Goal: Contribute content: Add original content to the website for others to see

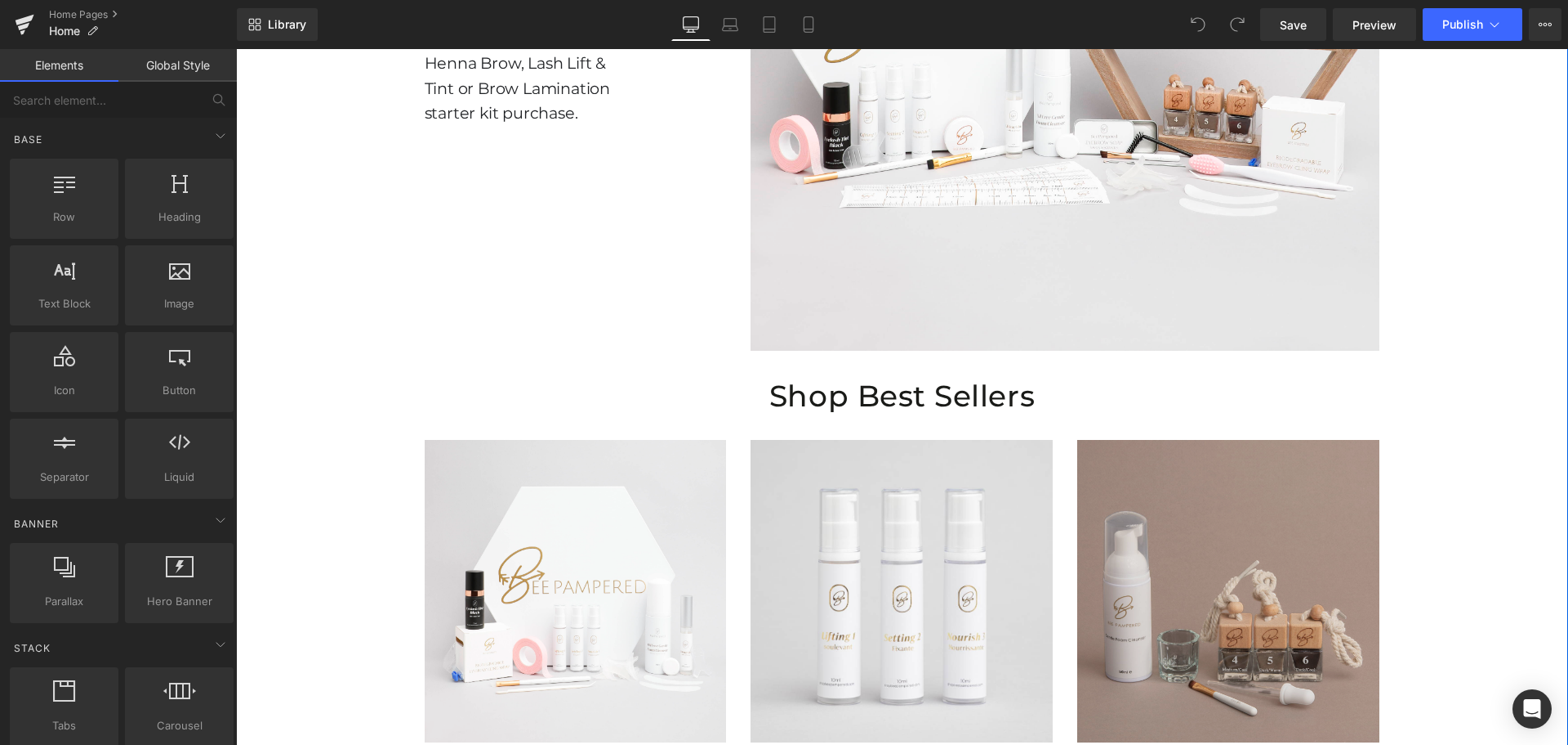
scroll to position [1348, 0]
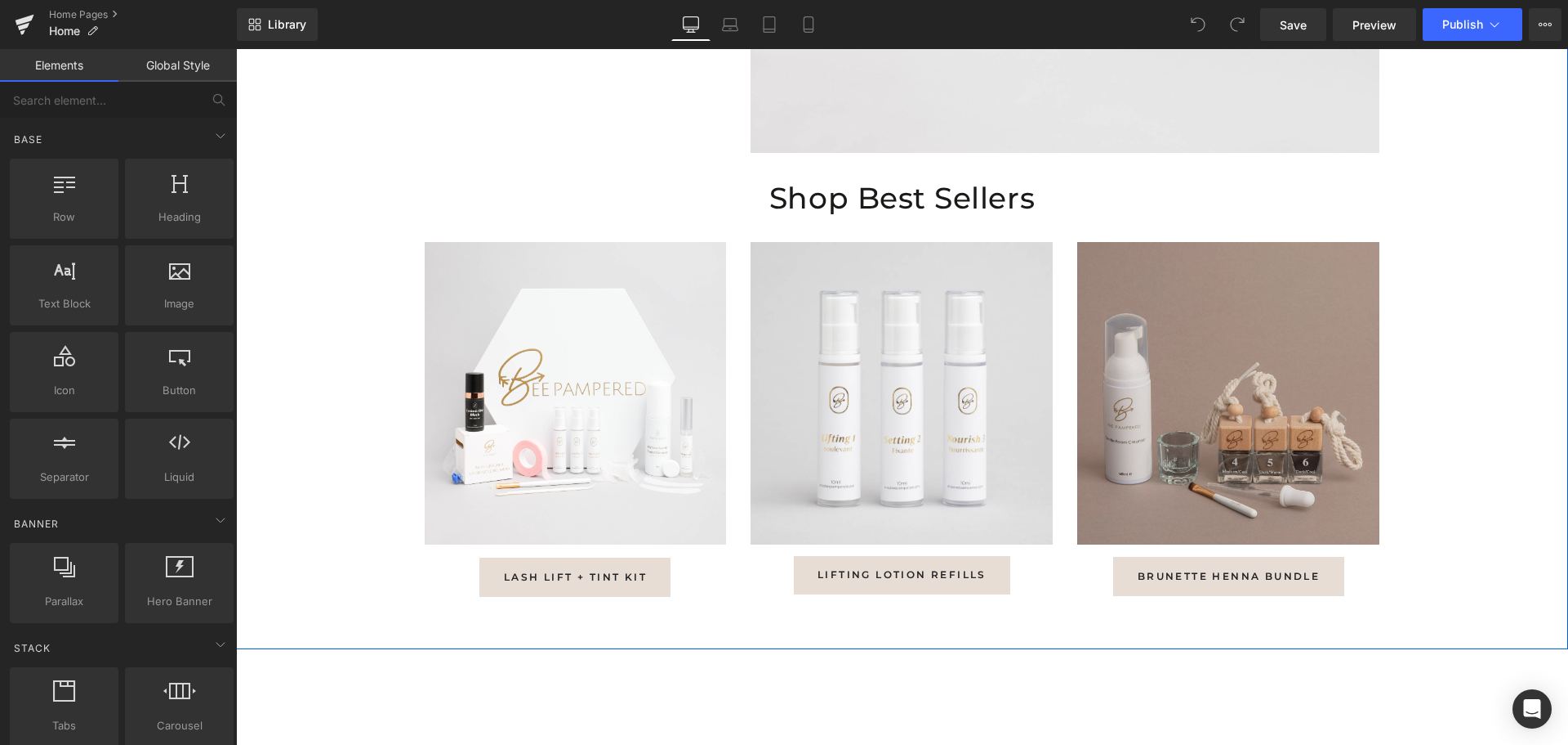
click at [1206, 473] on img at bounding box center [1228, 399] width 302 height 315
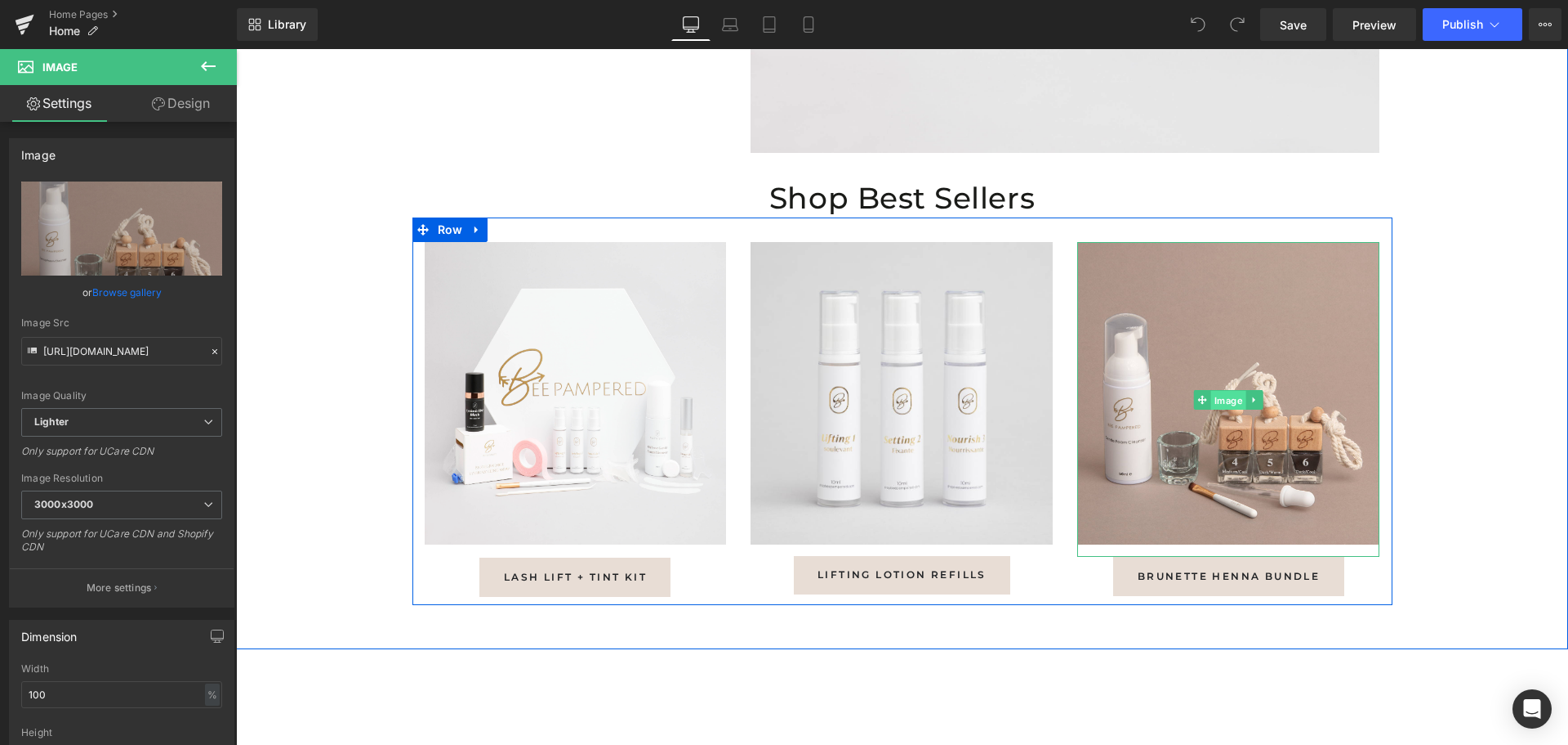
drag, startPoint x: 1224, startPoint y: 395, endPoint x: 236, endPoint y: 371, distance: 988.3
click at [1224, 395] on span "Image" at bounding box center [1228, 399] width 35 height 20
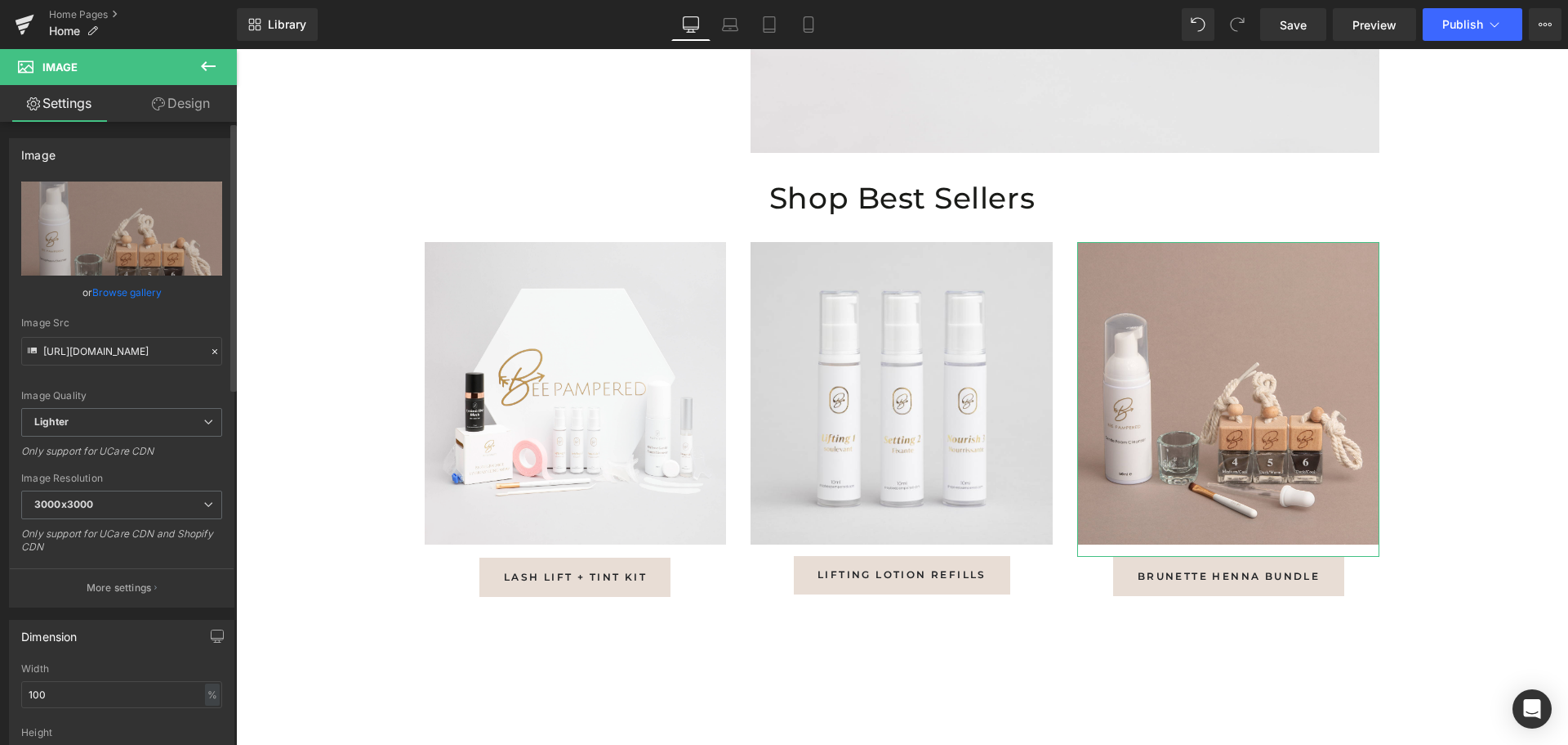
click at [125, 283] on link "Browse gallery" at bounding box center [126, 293] width 69 height 29
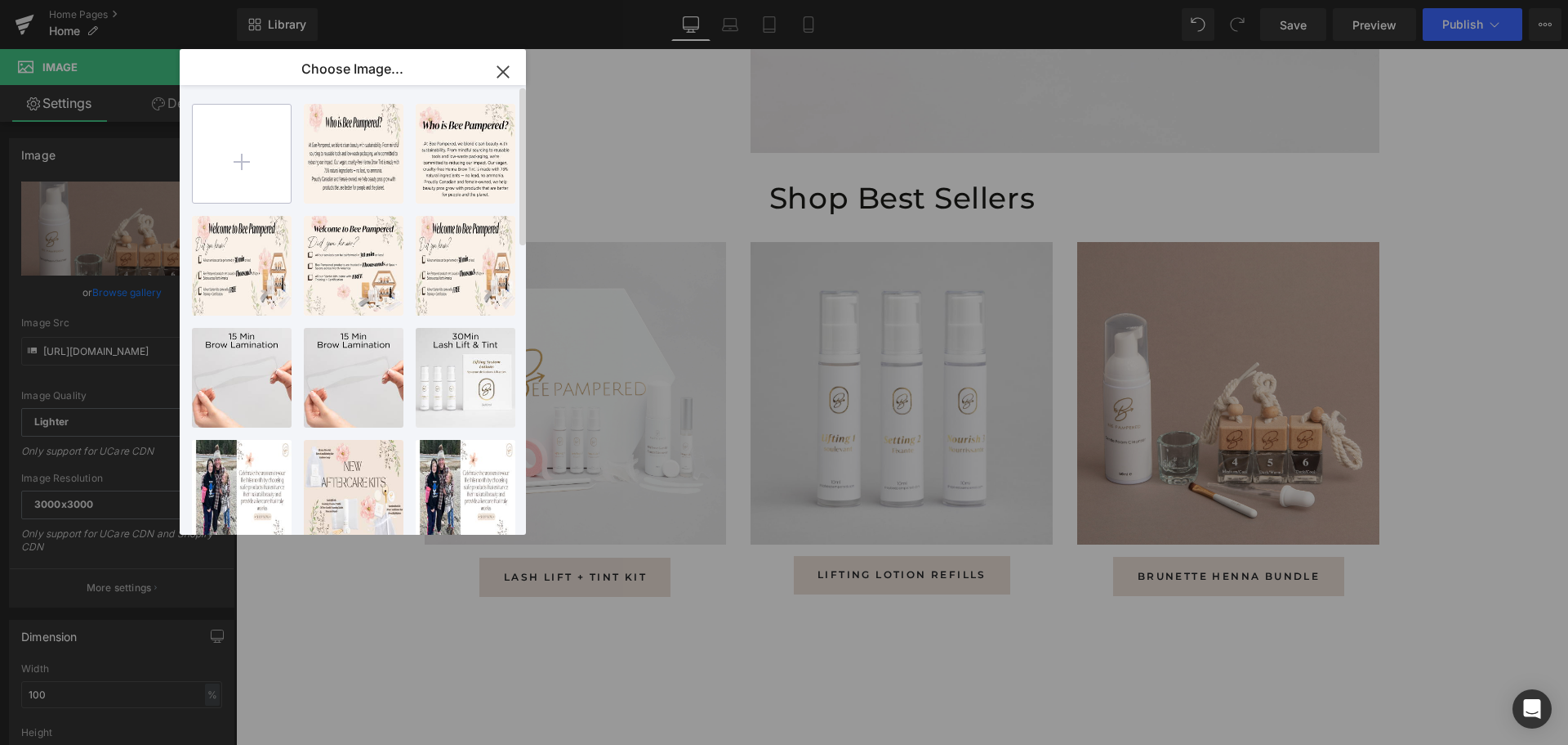
click at [242, 180] on input "file" at bounding box center [241, 153] width 98 height 98
type input "C:\fakepath\Henna-Refill-3.jpg"
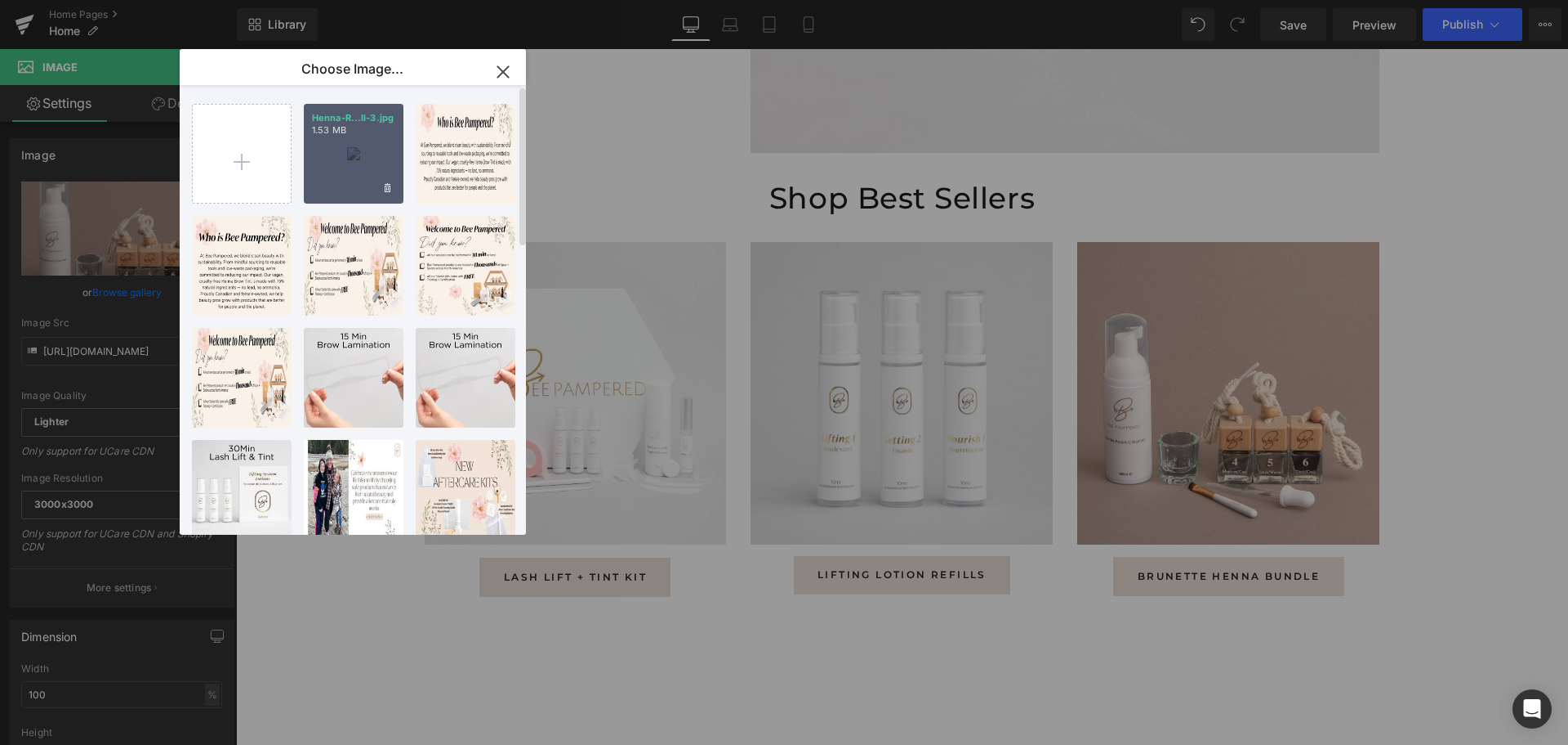
click at [354, 162] on div "Henna-R...ll-3.jpg 1.53 MB" at bounding box center [353, 153] width 100 height 100
type input "[URL][DOMAIN_NAME]"
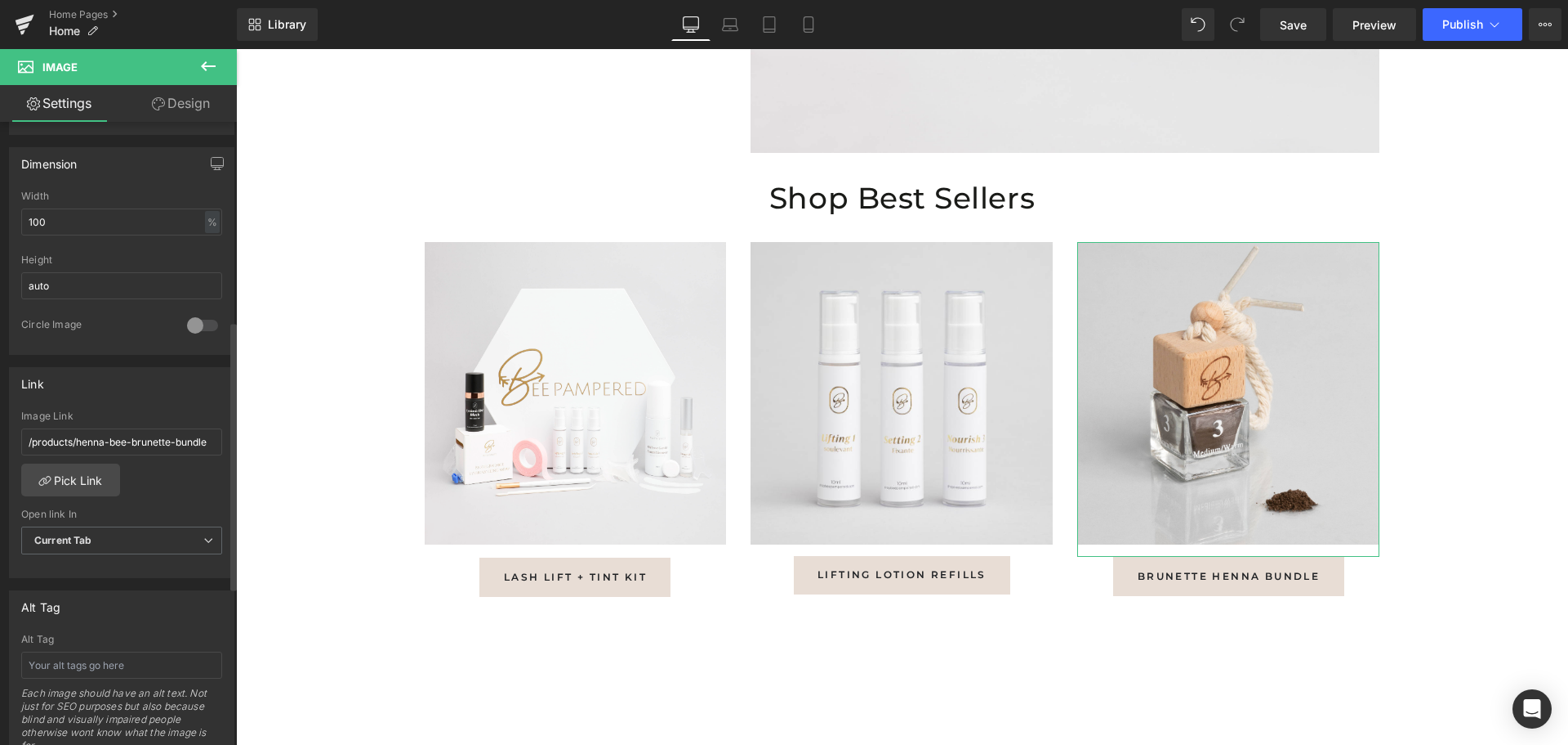
scroll to position [490, 0]
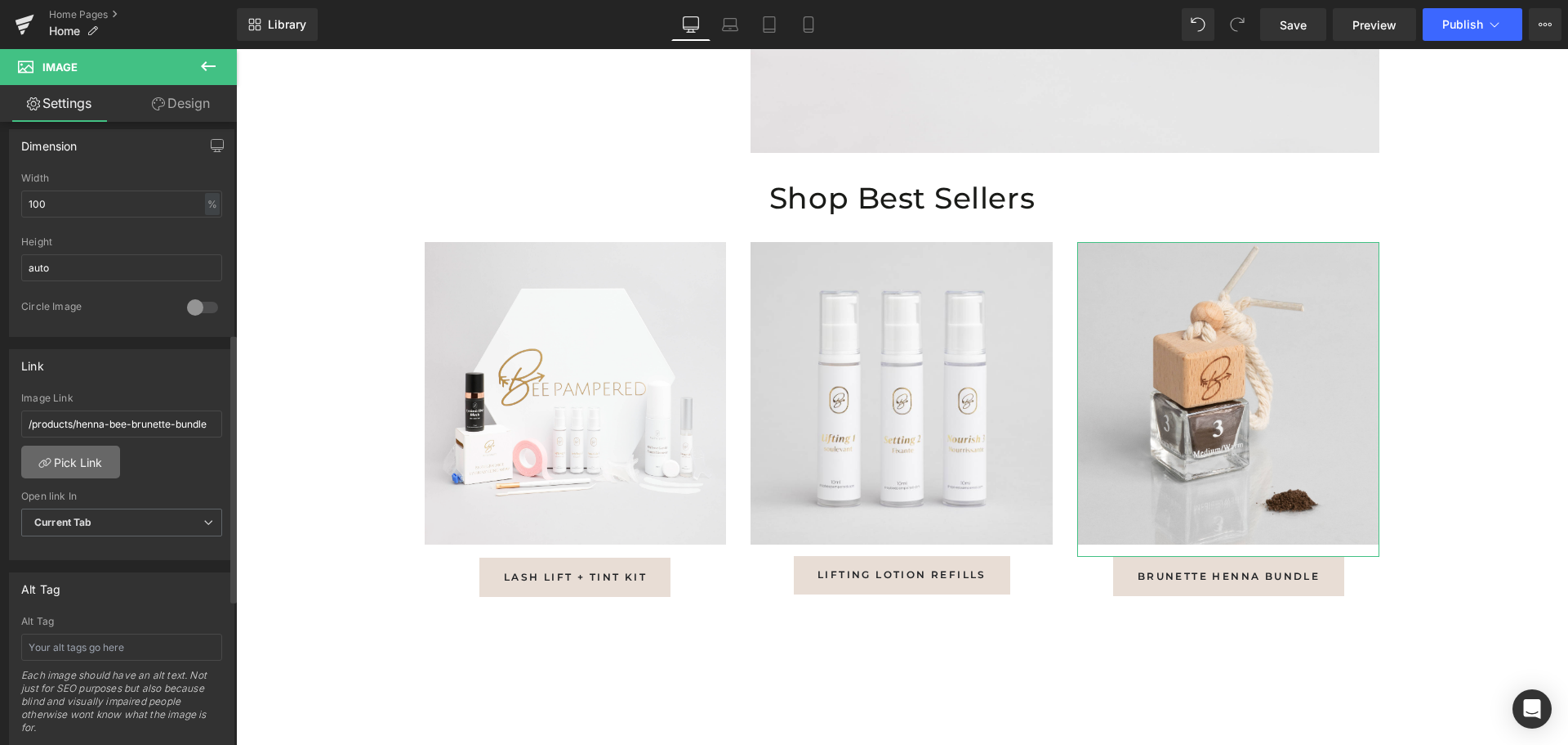
click at [87, 456] on link "Pick Link" at bounding box center [71, 461] width 99 height 32
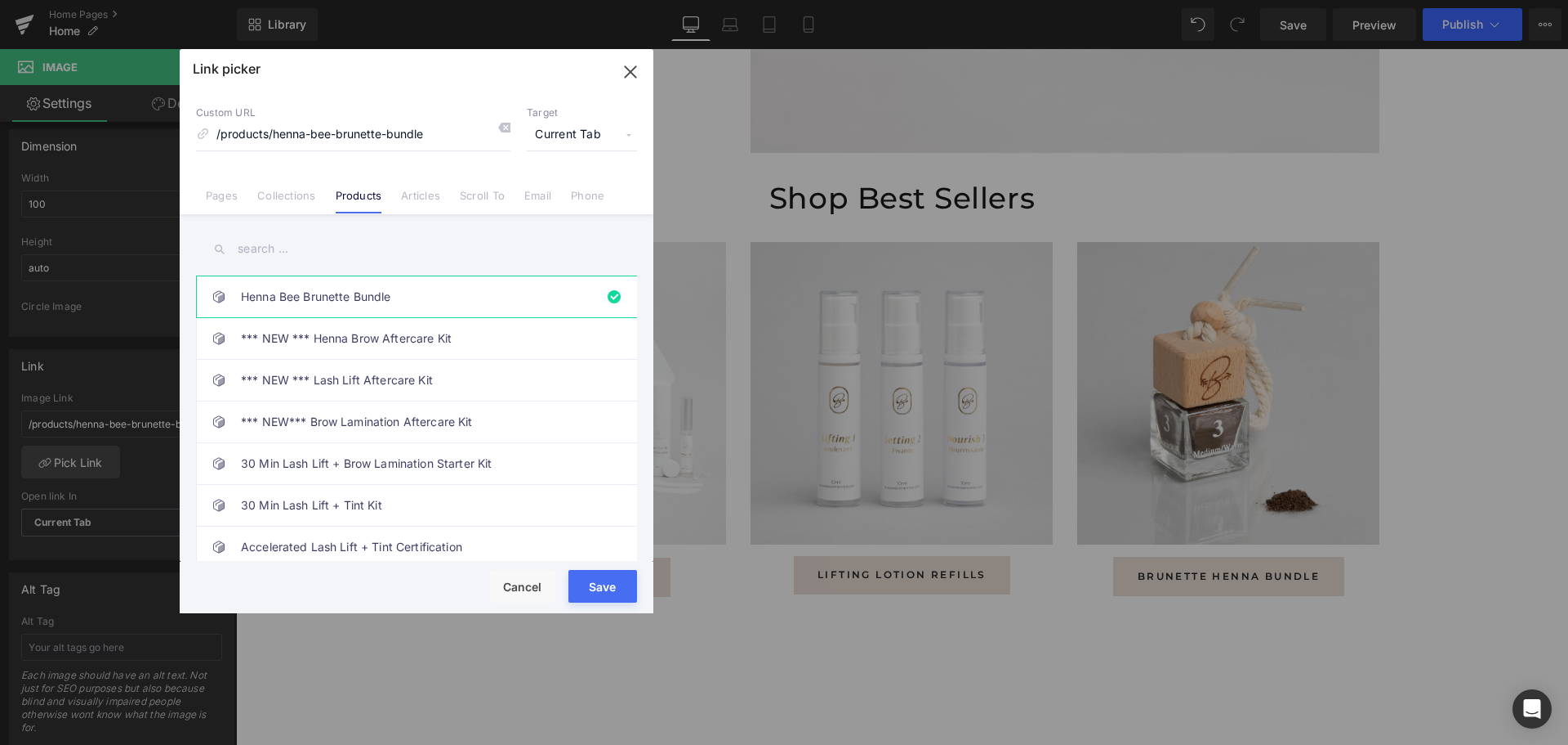
click at [407, 248] on input "text" at bounding box center [417, 249] width 441 height 37
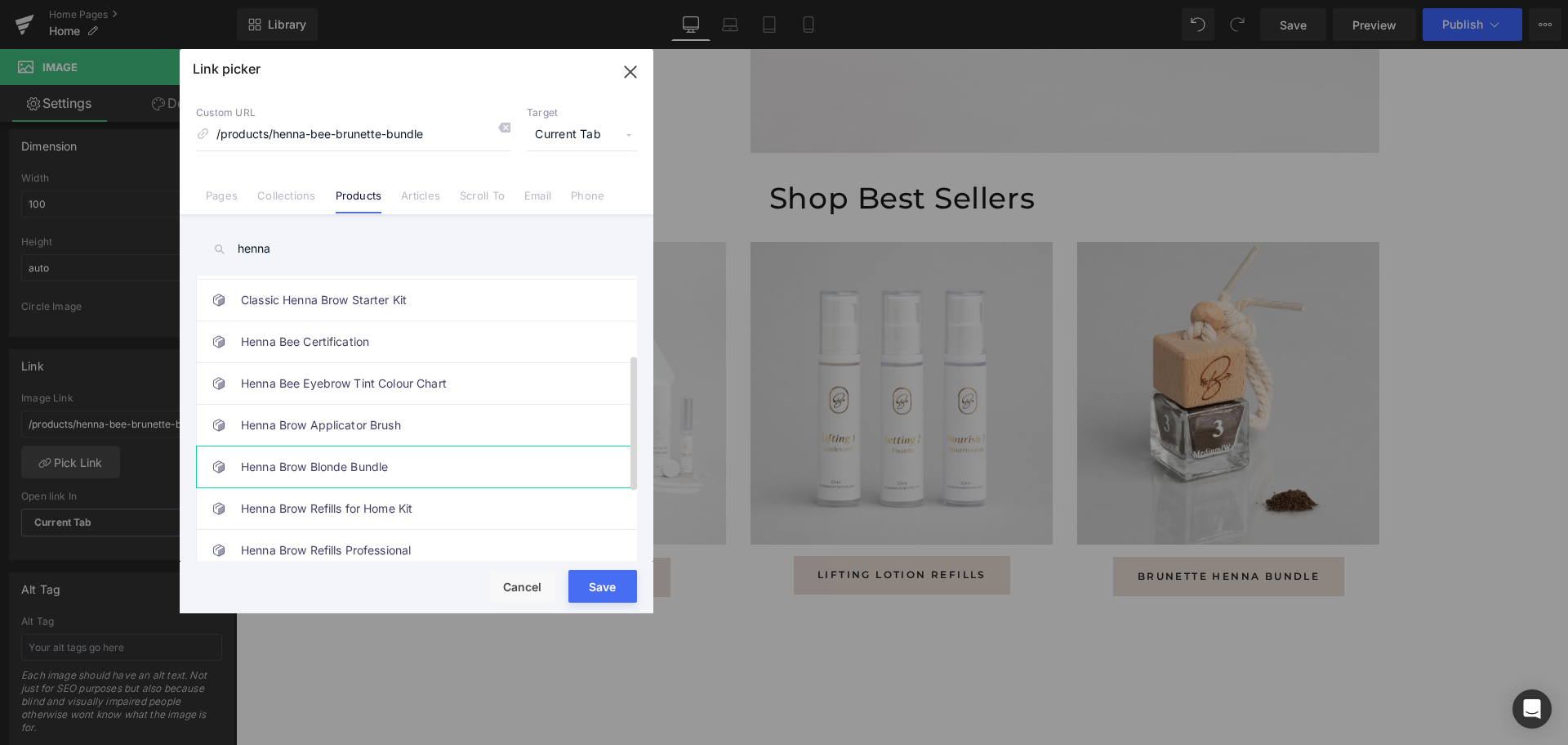
scroll to position [245, 0]
type input "henna"
click at [366, 462] on link "Henna Brow Refills Professional" at bounding box center [421, 469] width 360 height 41
type input "/products/henna-brow-refills"
click at [614, 590] on button "Save" at bounding box center [603, 586] width 68 height 32
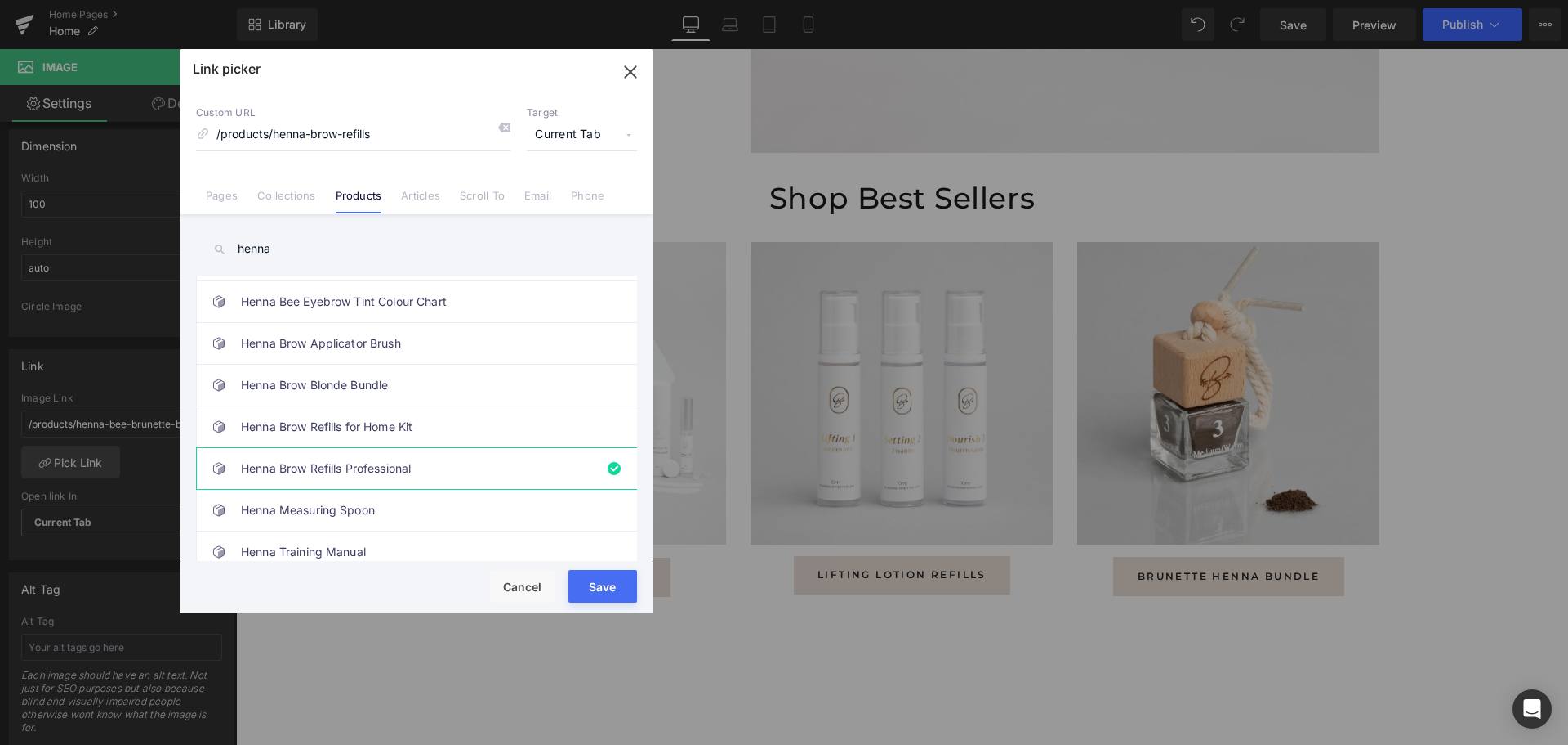
type input "/products/henna-brow-refills"
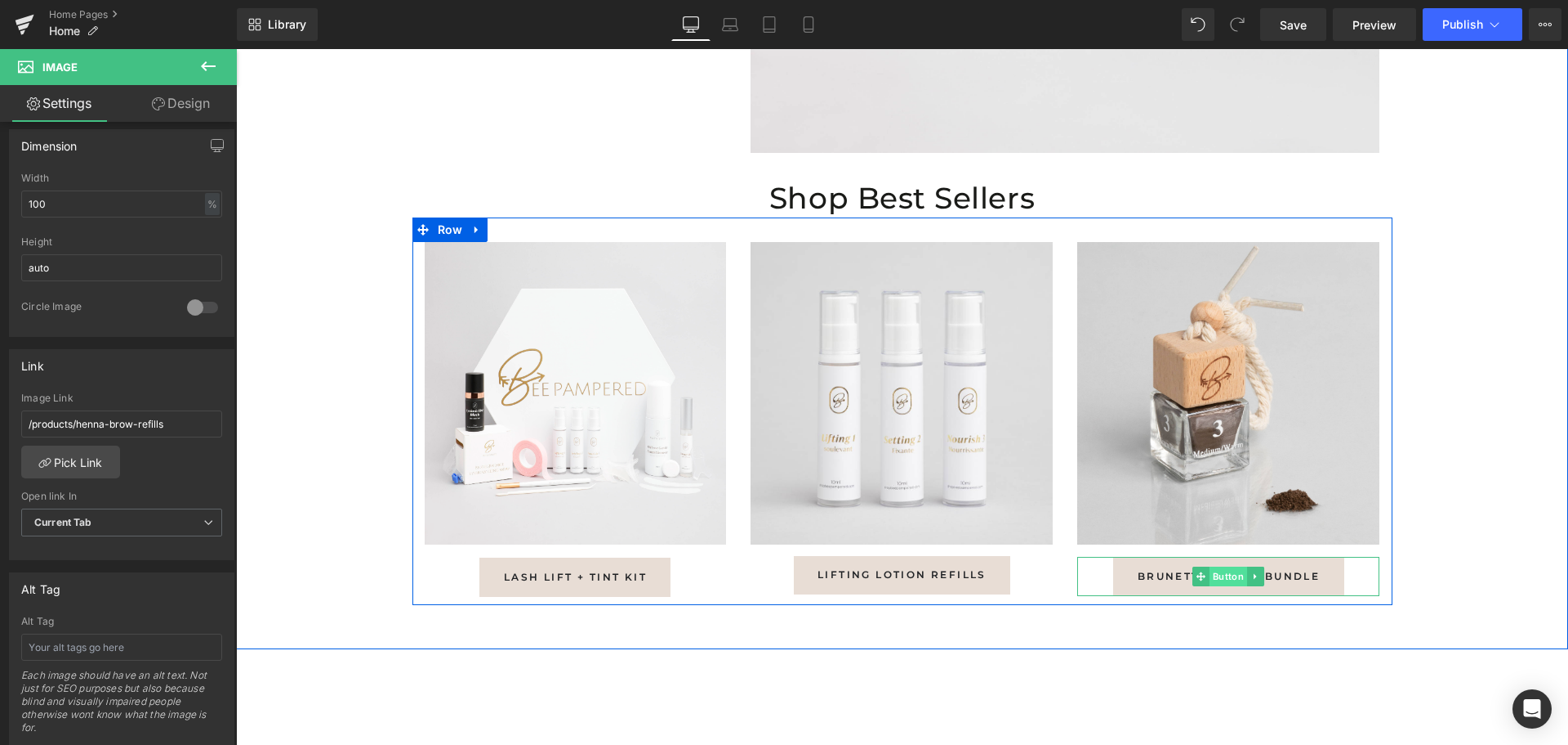
click at [1223, 575] on span "Button" at bounding box center [1229, 576] width 38 height 20
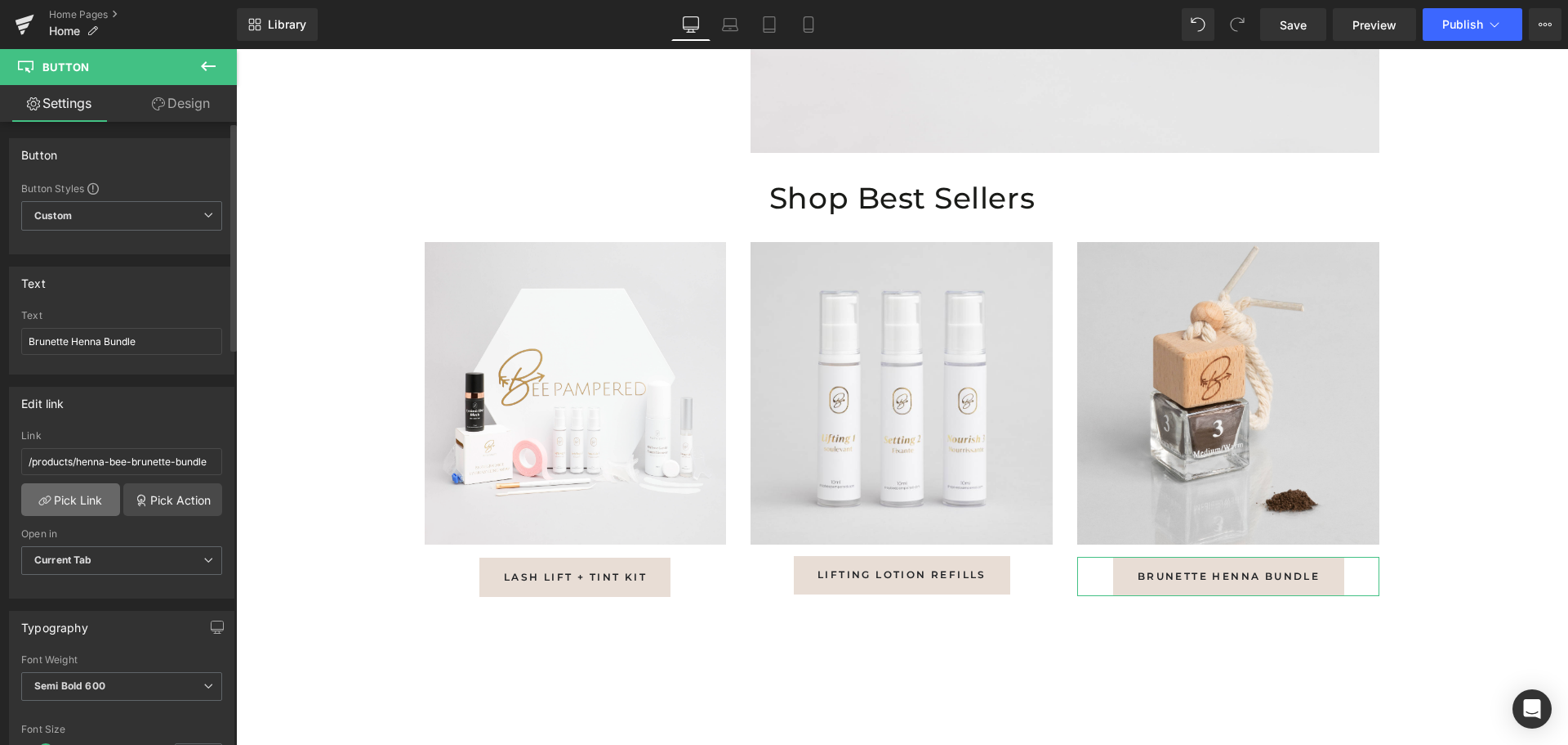
click at [90, 501] on link "Pick Link" at bounding box center [71, 499] width 99 height 32
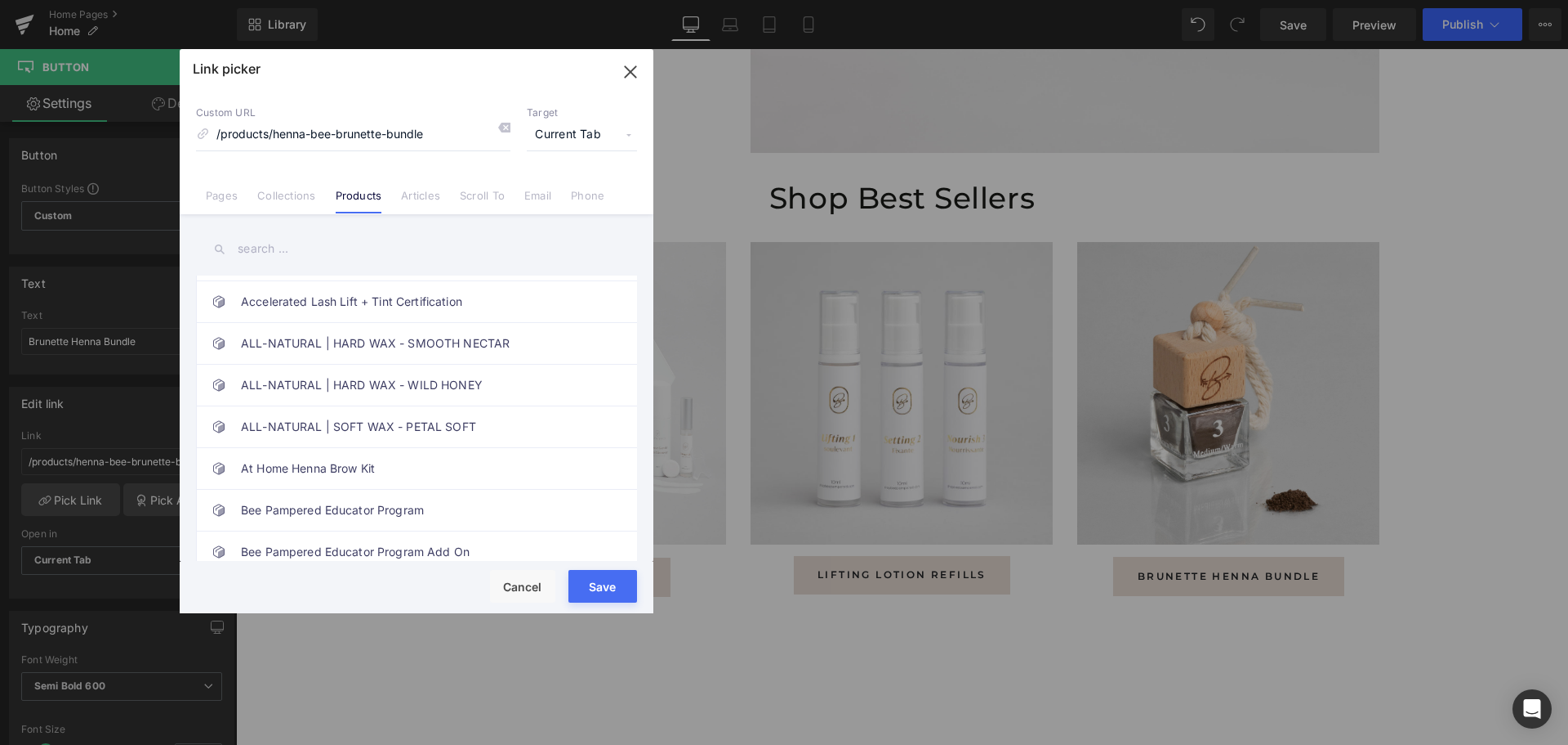
click at [360, 259] on input "text" at bounding box center [417, 249] width 441 height 37
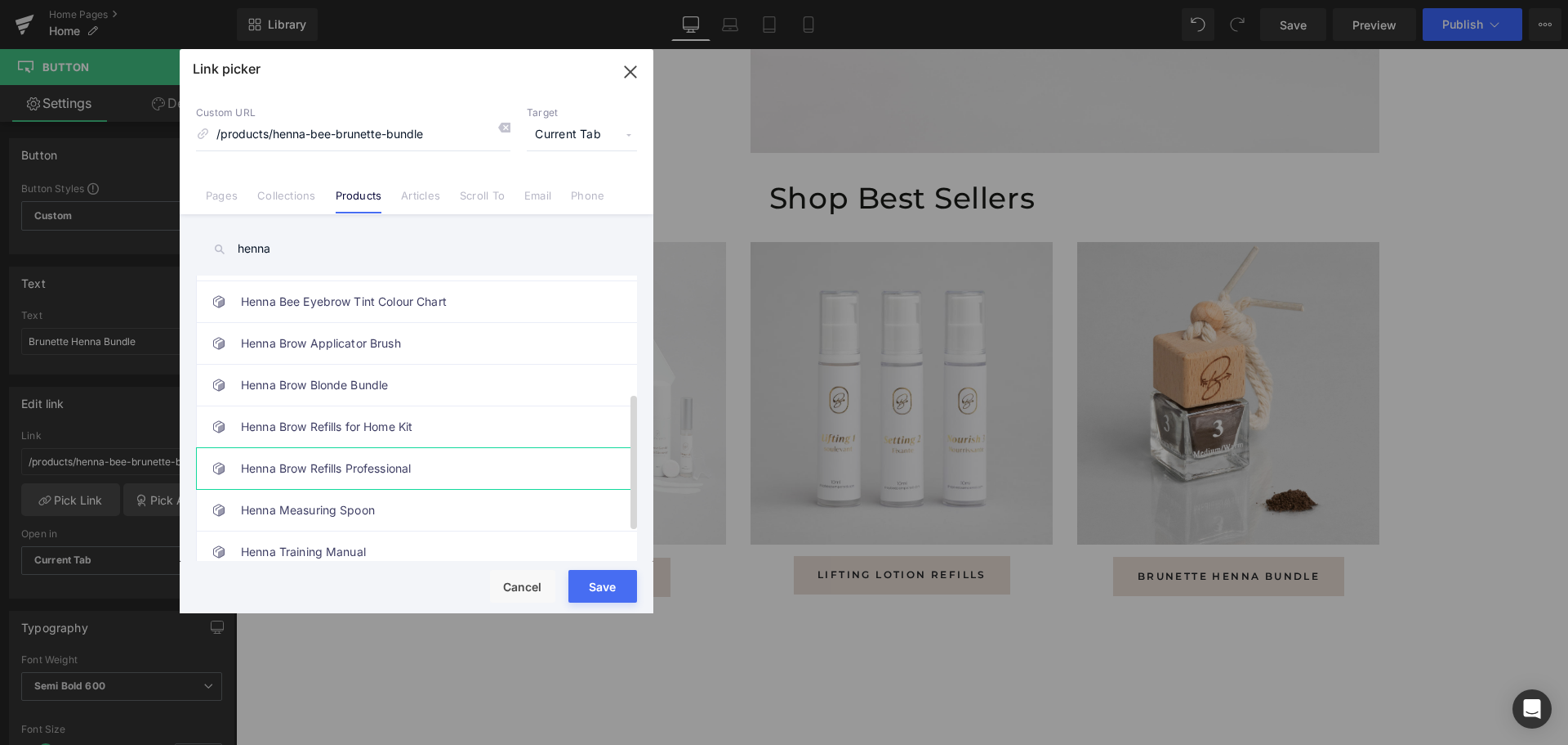
type input "henna"
click at [409, 461] on link "Henna Brow Refills Professional" at bounding box center [421, 469] width 360 height 41
type input "/products/henna-brow-refills"
click at [607, 590] on button "Save" at bounding box center [603, 586] width 68 height 32
type input "/products/henna-brow-refills"
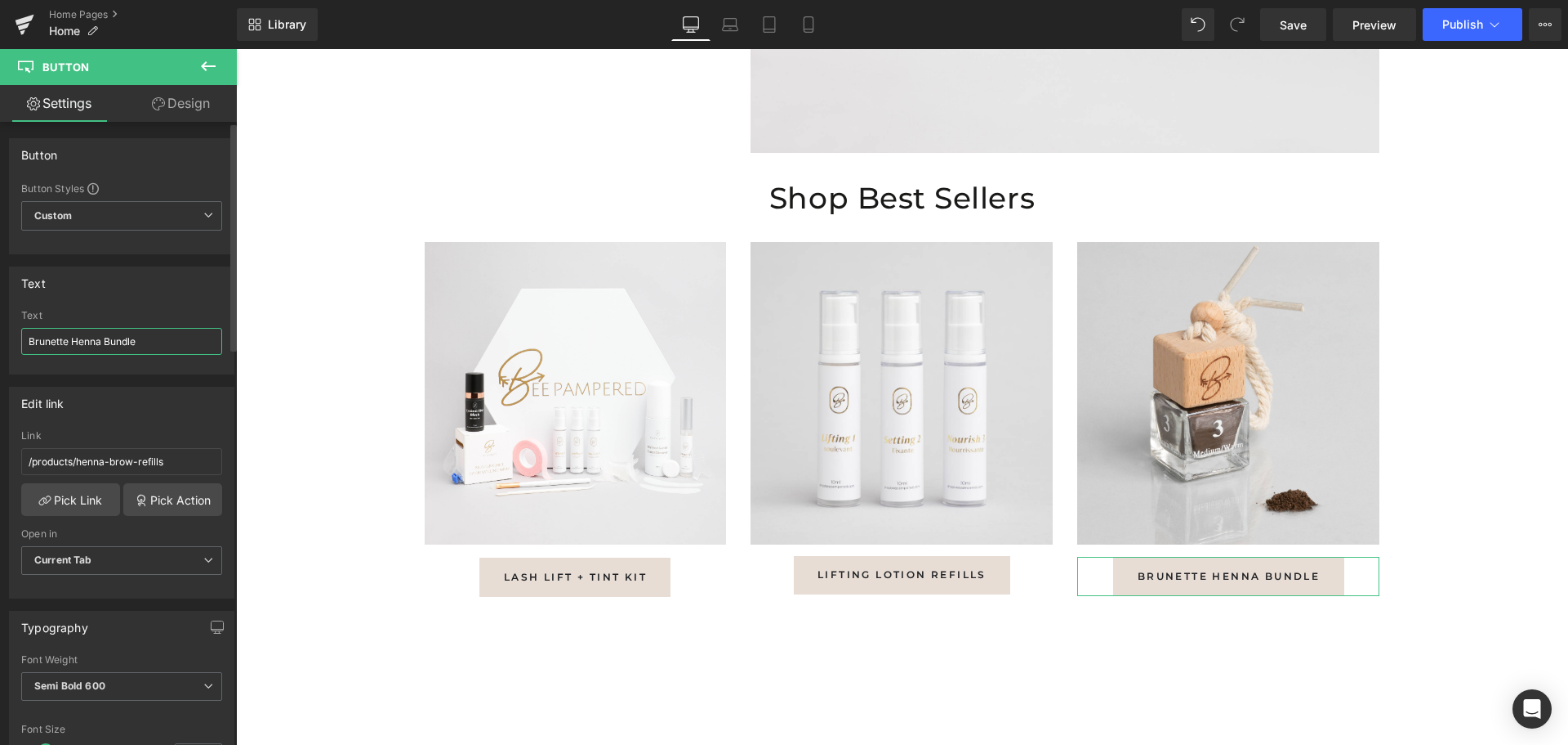
drag, startPoint x: 143, startPoint y: 343, endPoint x: 0, endPoint y: 337, distance: 143.1
click at [0, 337] on div "Text Brunette Henna Bundle Text [PERSON_NAME]" at bounding box center [122, 314] width 244 height 120
click at [63, 337] on input "Henna Refills" at bounding box center [122, 341] width 201 height 27
type input "Henna Brow Refills"
click at [1277, 22] on link "Save" at bounding box center [1294, 24] width 66 height 32
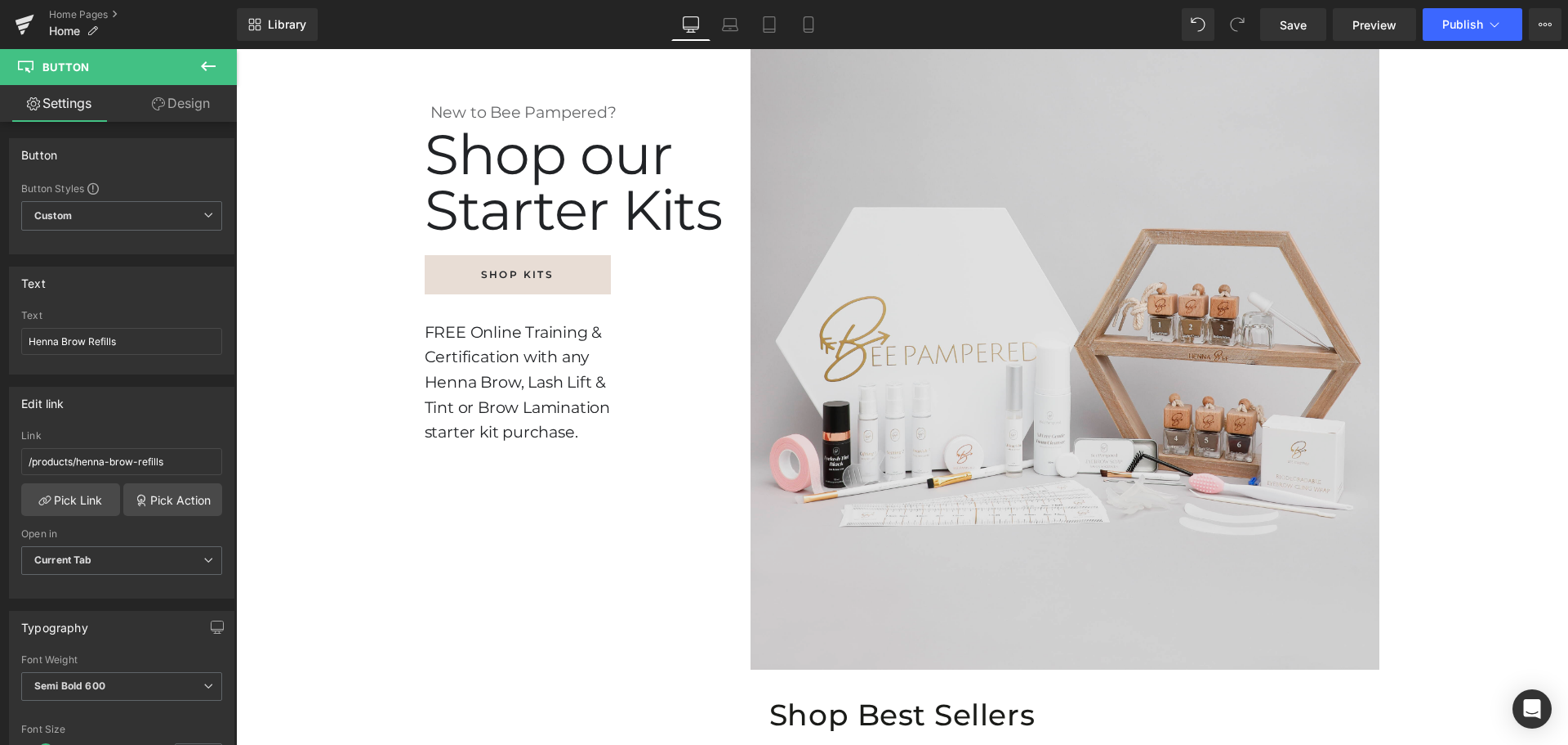
scroll to position [695, 0]
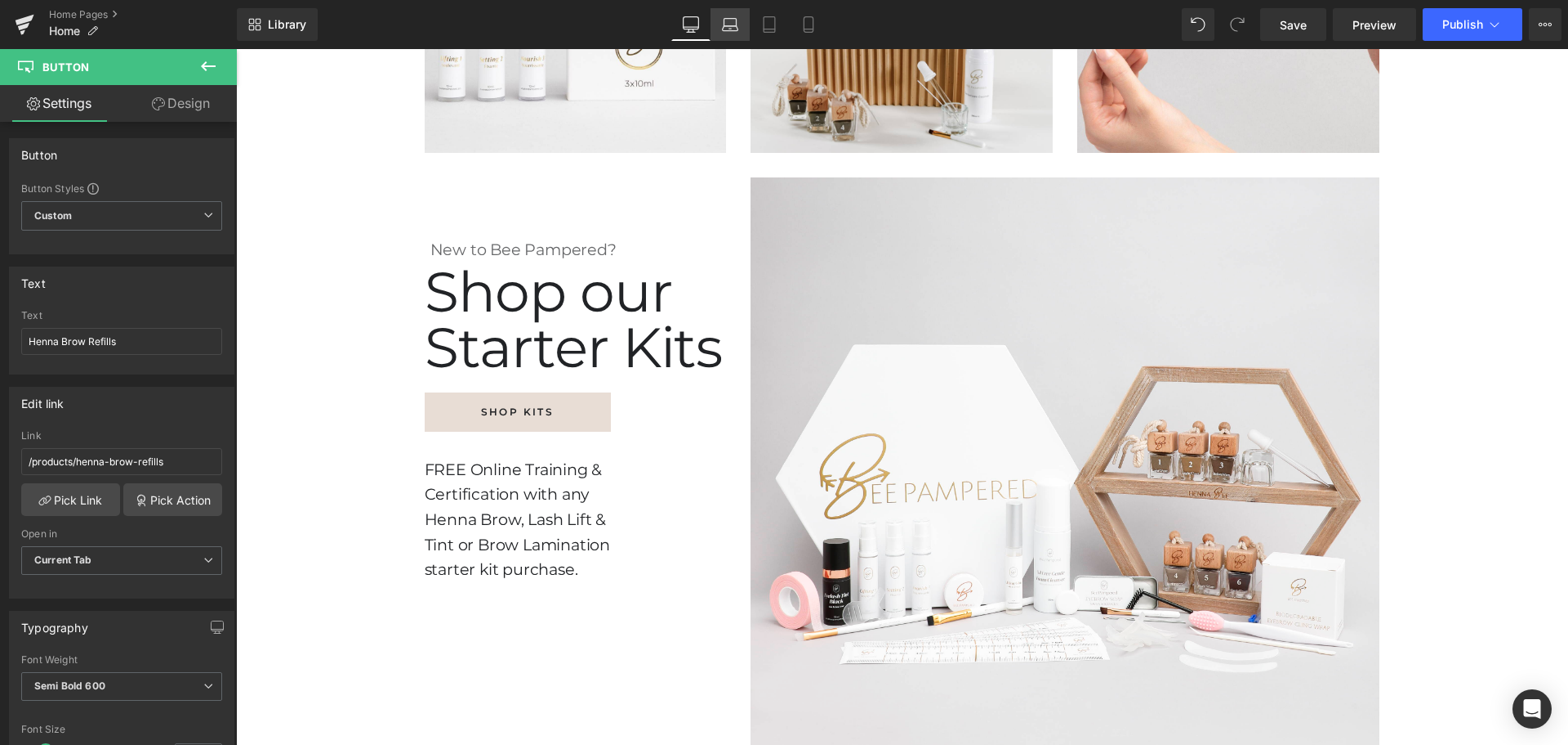
click at [736, 32] on link "Laptop" at bounding box center [730, 24] width 39 height 32
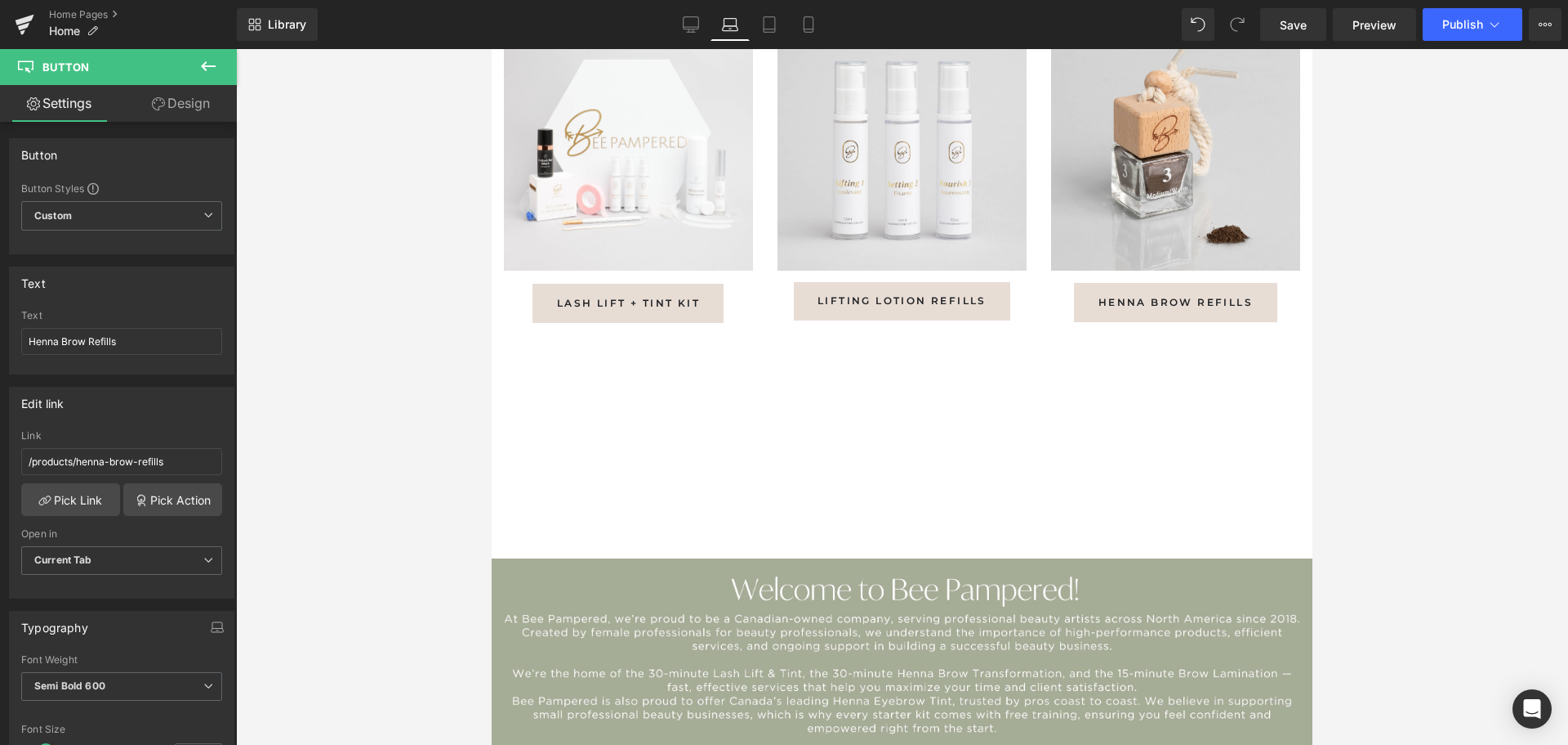
scroll to position [2016, 0]
click at [775, 24] on icon at bounding box center [769, 24] width 12 height 15
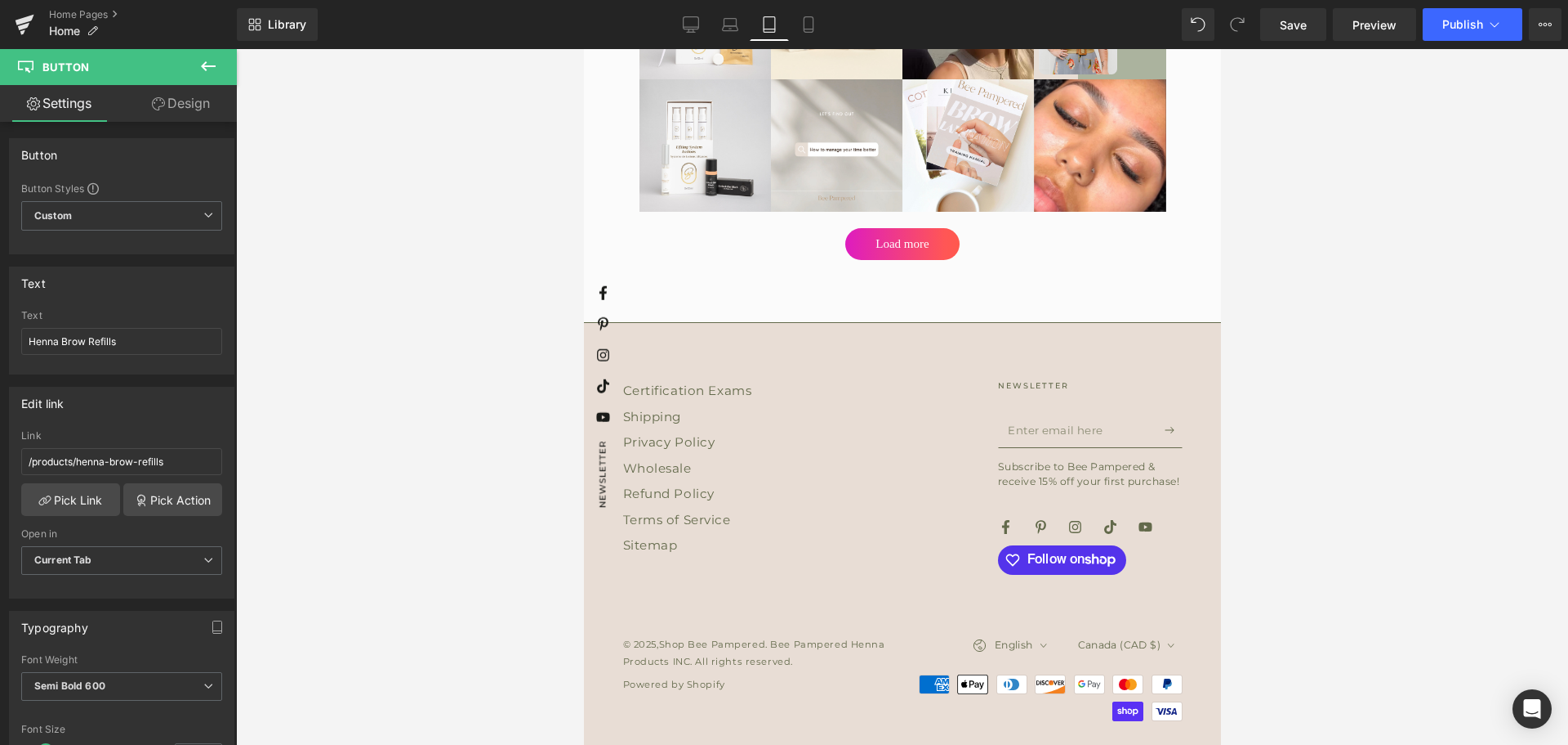
scroll to position [3773, 0]
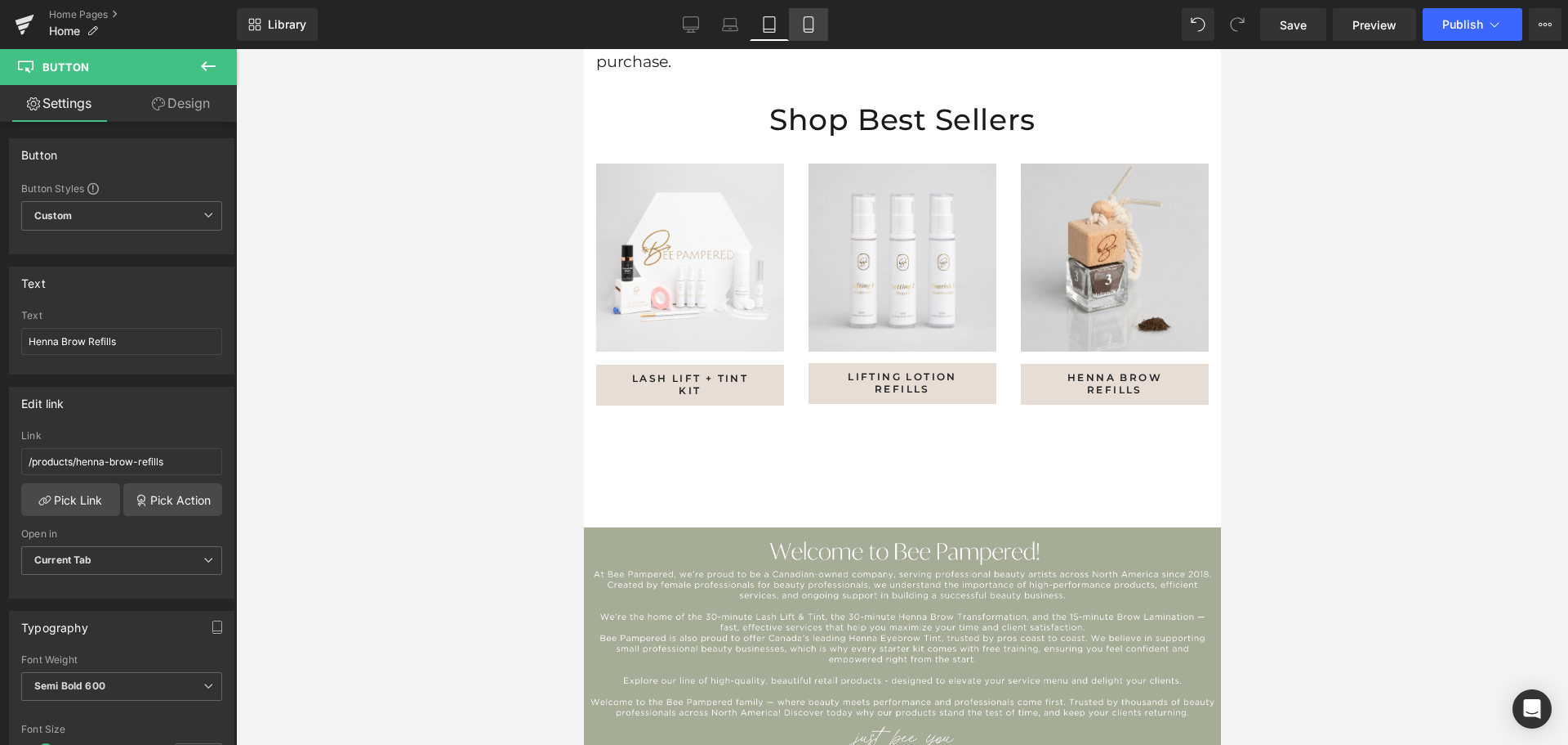
click at [819, 31] on link "Mobile" at bounding box center [809, 24] width 39 height 32
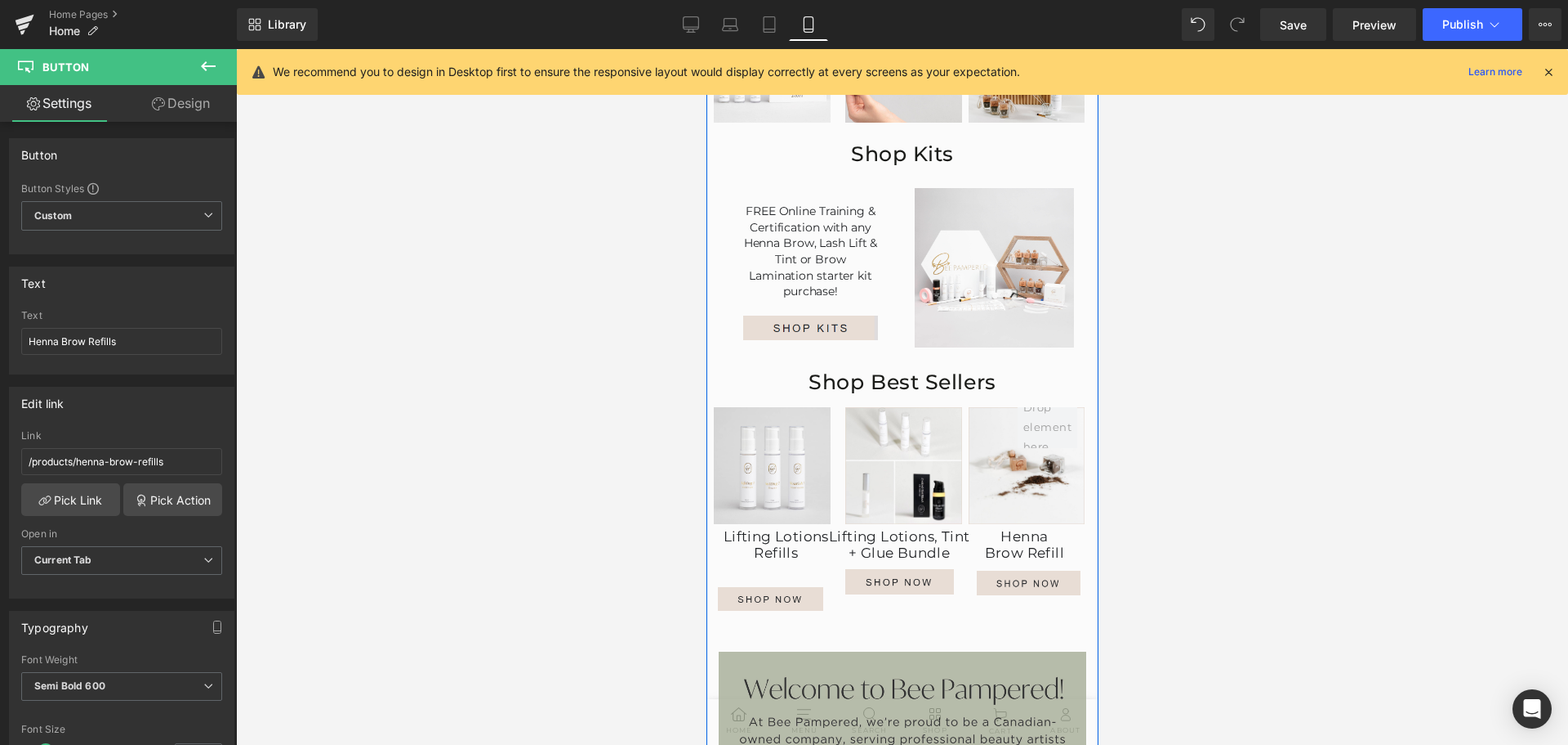
scroll to position [661, 0]
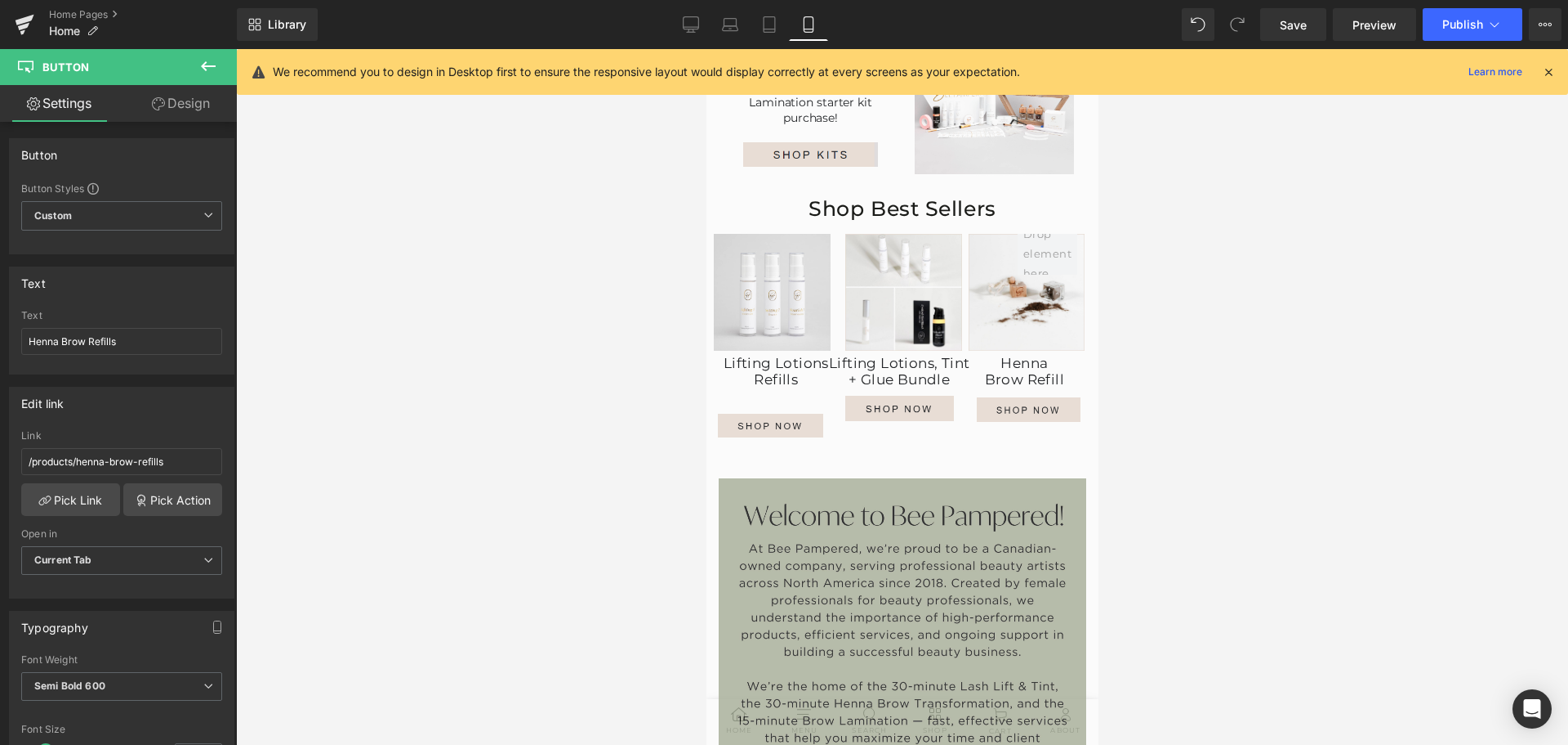
click at [1463, 4] on div "Library Mobile Desktop Laptop Tablet Mobile Save Preview Publish Scheduled View…" at bounding box center [902, 24] width 1331 height 49
click at [1453, 22] on span "Publish" at bounding box center [1463, 24] width 41 height 13
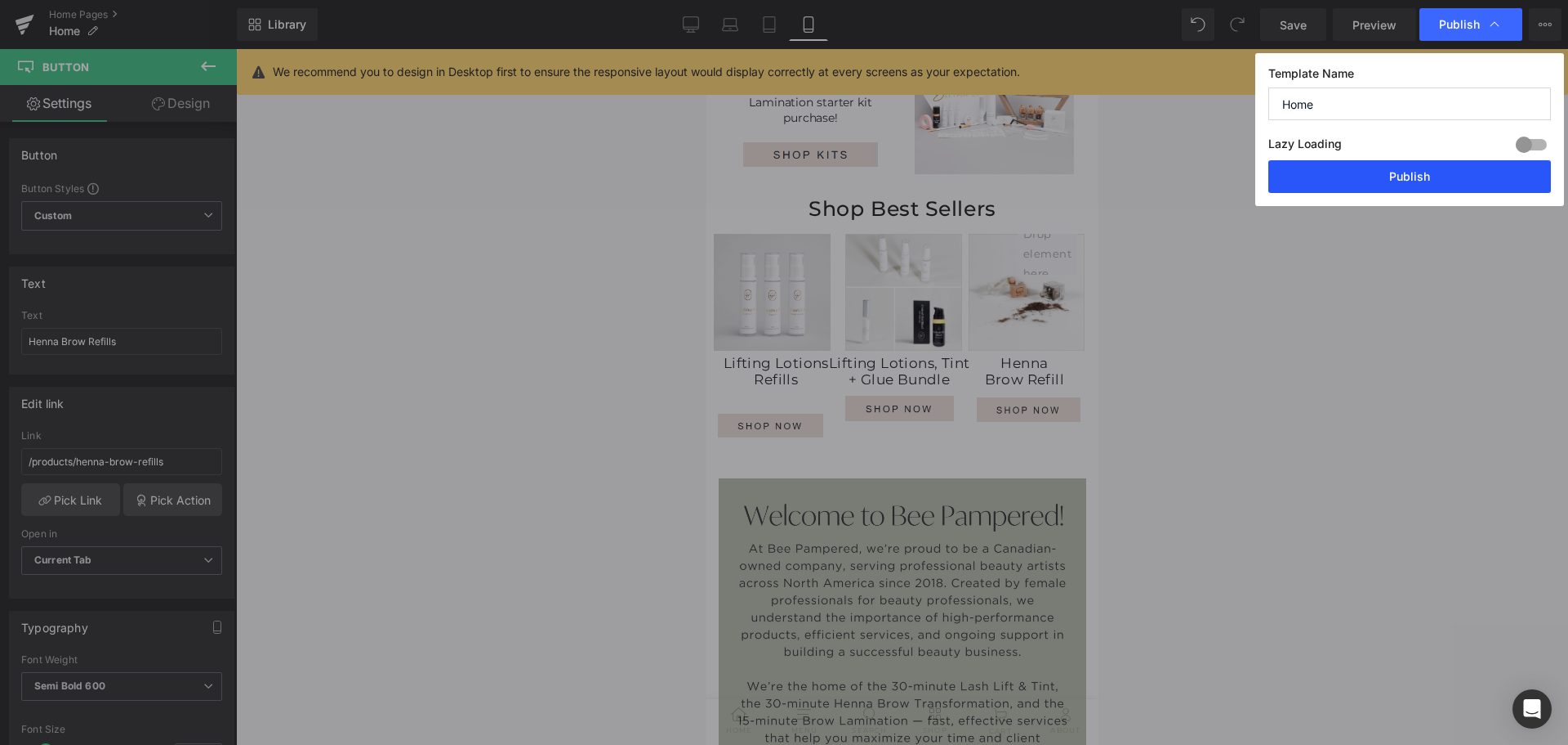
click at [1409, 186] on button "Publish" at bounding box center [1409, 176] width 283 height 32
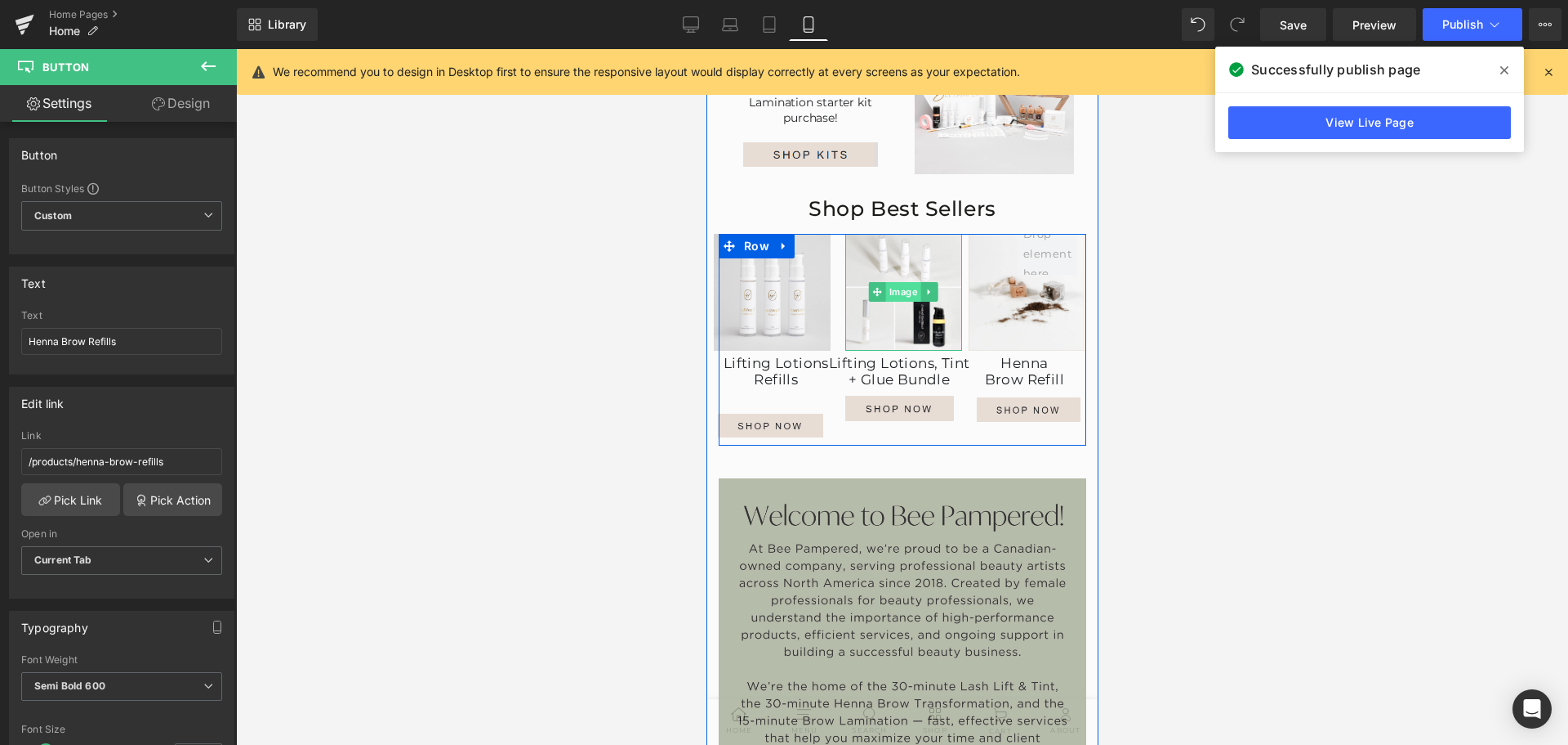
click at [896, 302] on span "Image" at bounding box center [902, 292] width 35 height 20
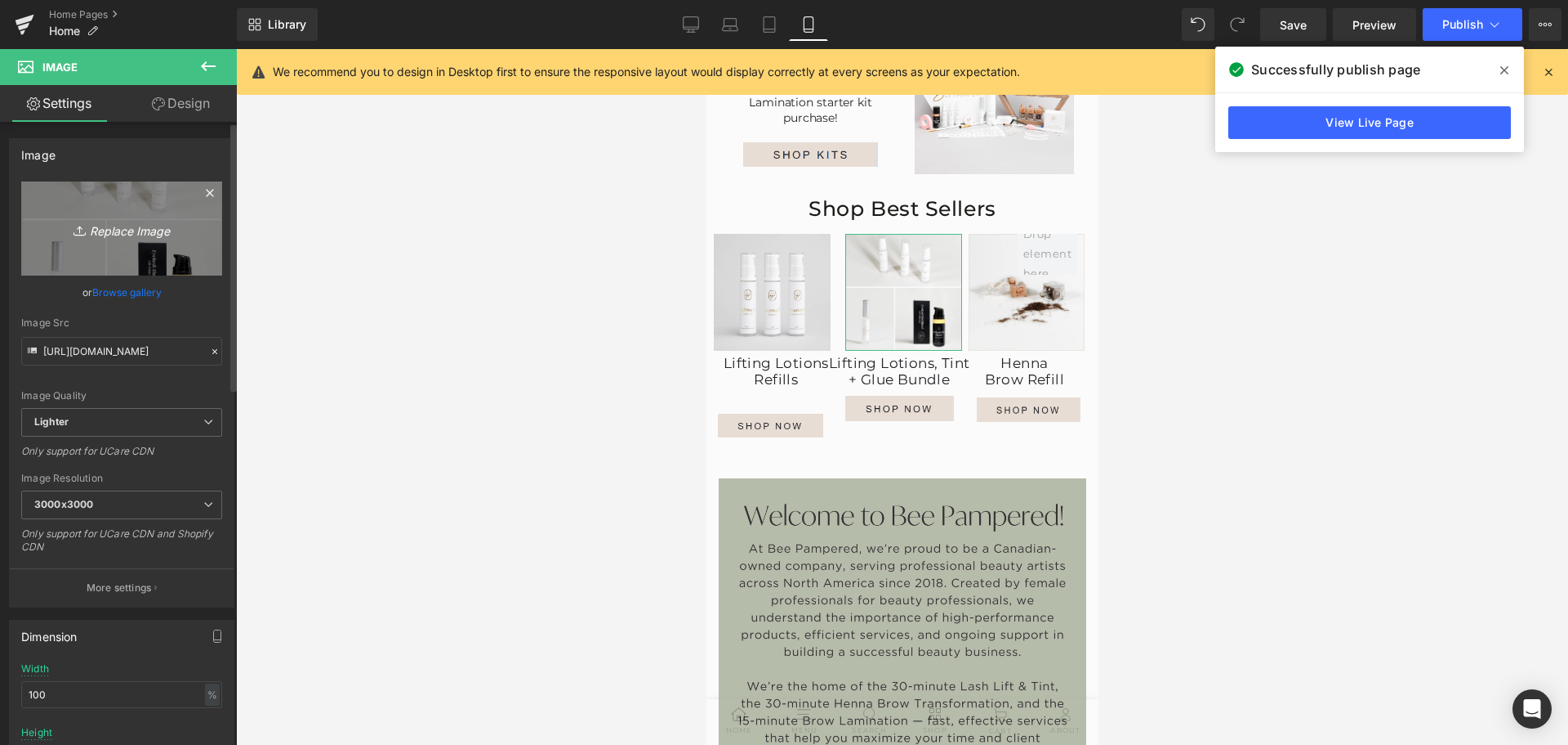
click at [121, 212] on link "Replace Image" at bounding box center [122, 228] width 201 height 94
type input "C:\fakepath\image-shoot-15.jpg"
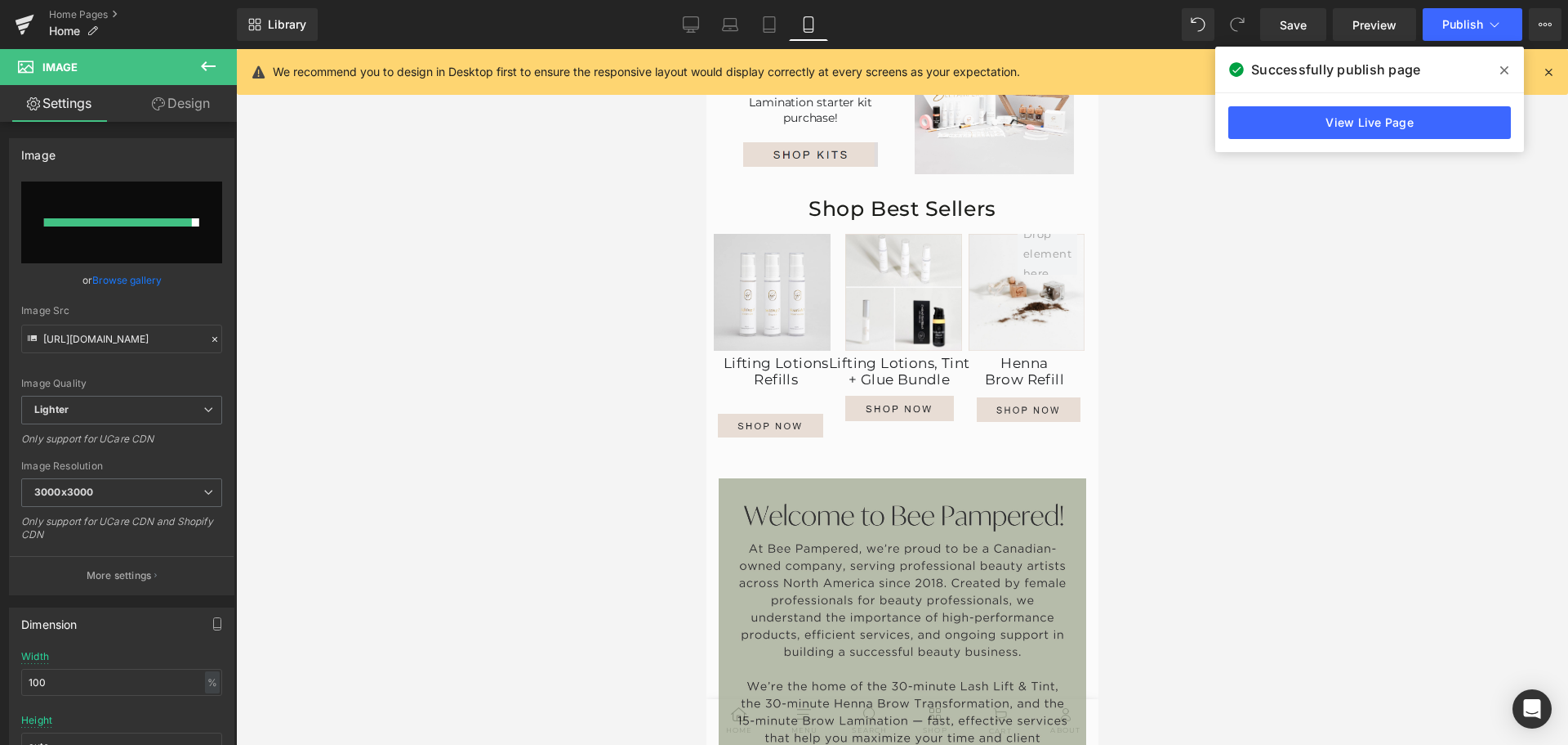
click at [1511, 71] on span at bounding box center [1504, 70] width 26 height 26
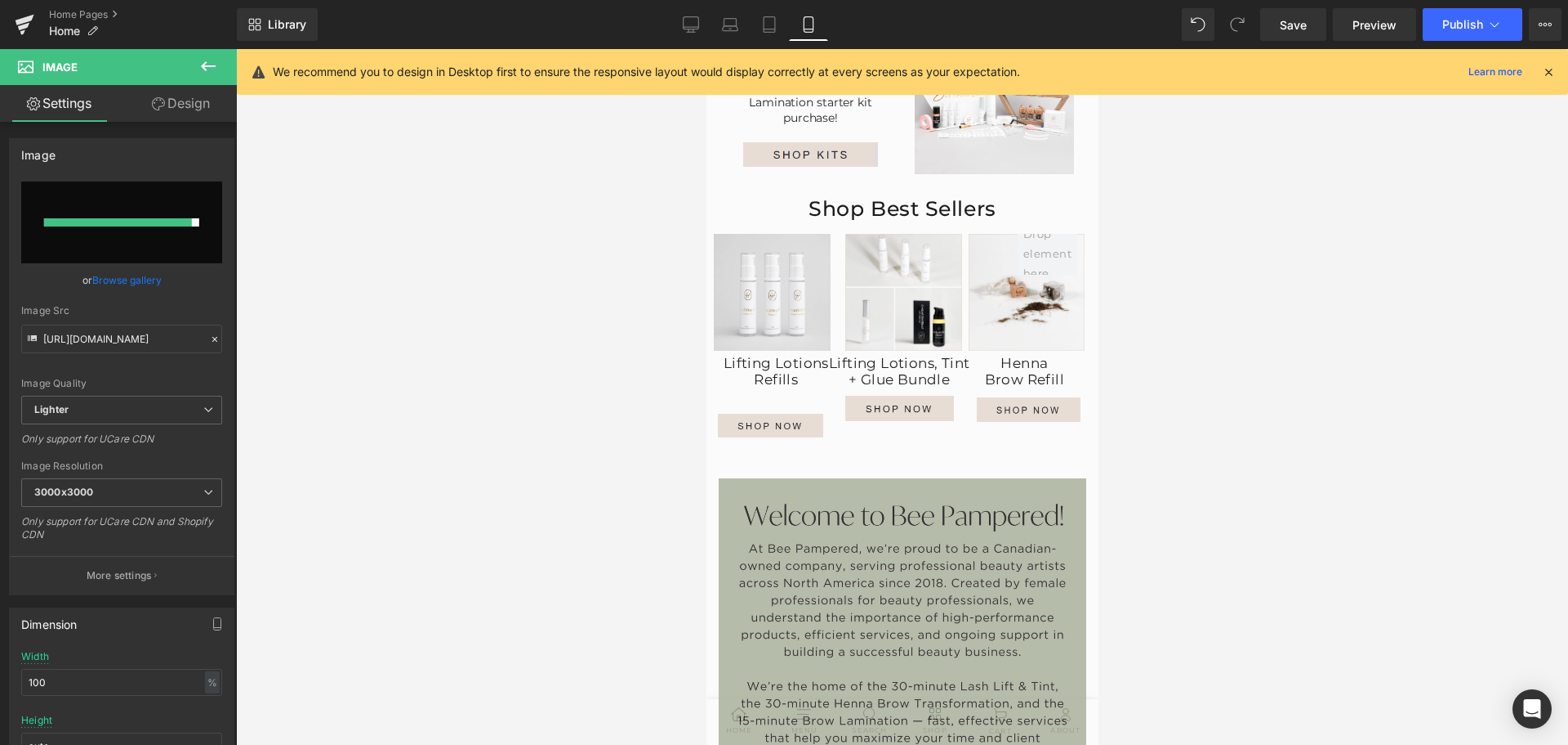
click at [1548, 69] on icon at bounding box center [1548, 72] width 14 height 14
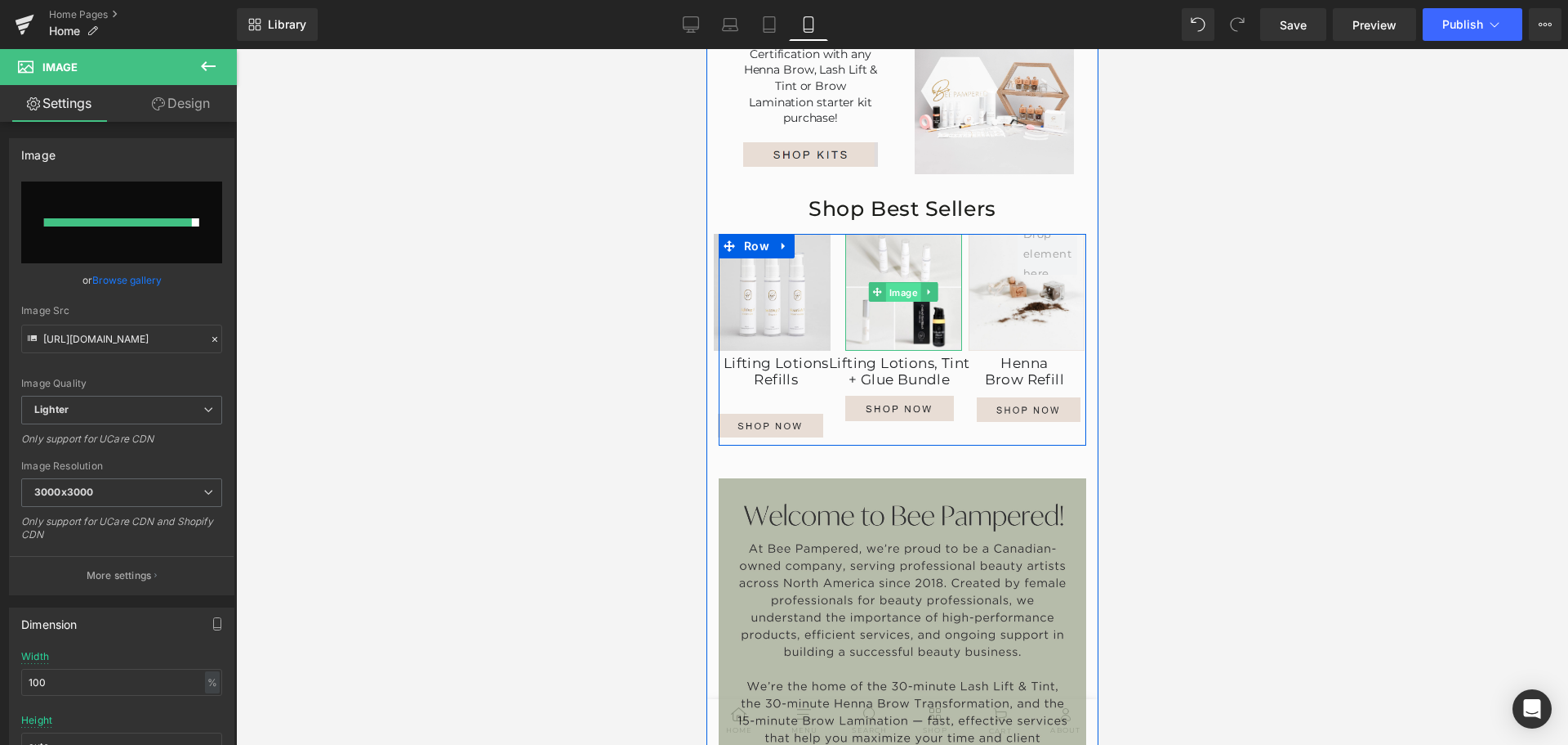
click at [895, 302] on span "Image" at bounding box center [902, 293] width 35 height 20
click at [1021, 302] on span "Image" at bounding box center [1025, 292] width 35 height 20
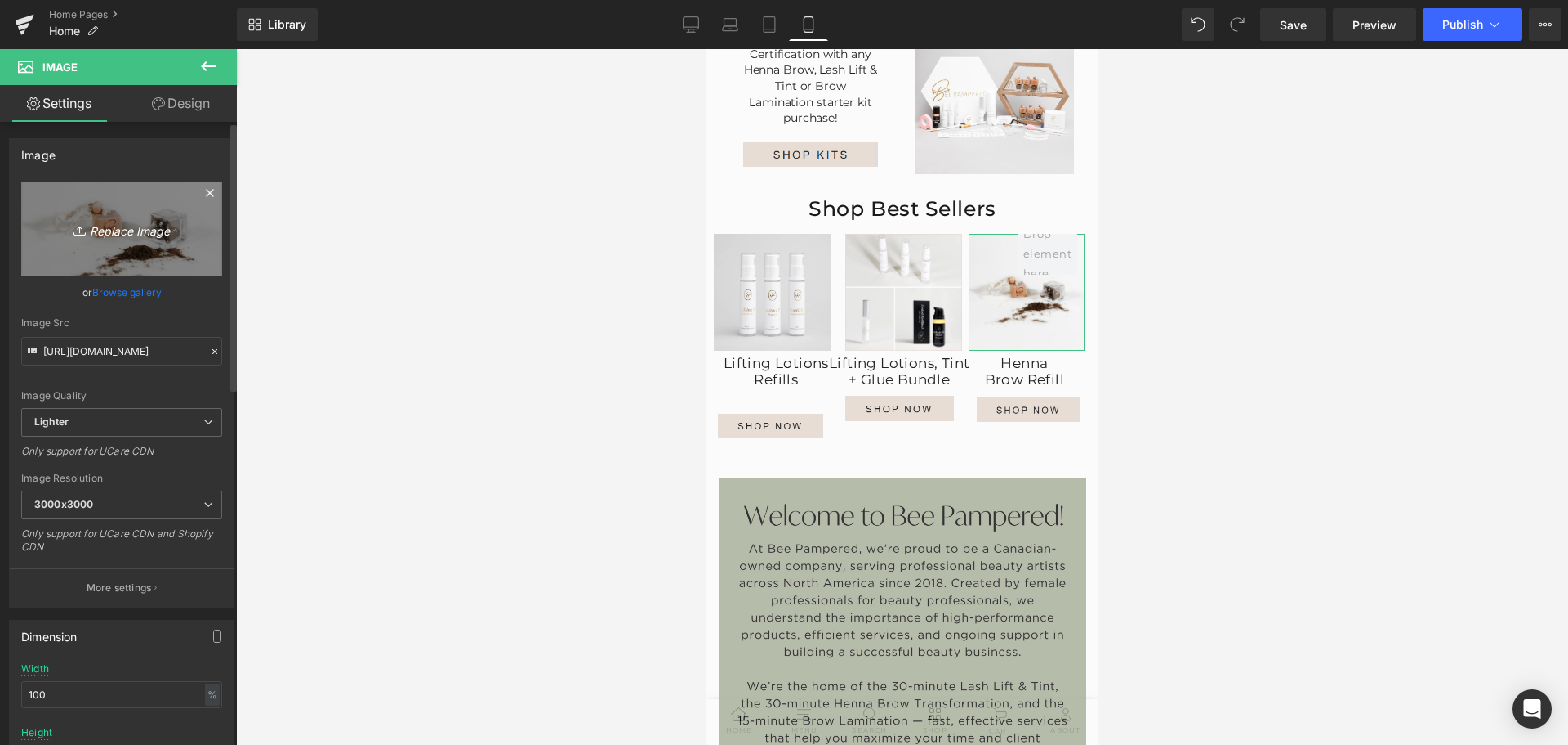
click at [125, 227] on icon "Replace Image" at bounding box center [122, 228] width 131 height 21
click at [133, 228] on icon "Replace Image" at bounding box center [122, 228] width 131 height 21
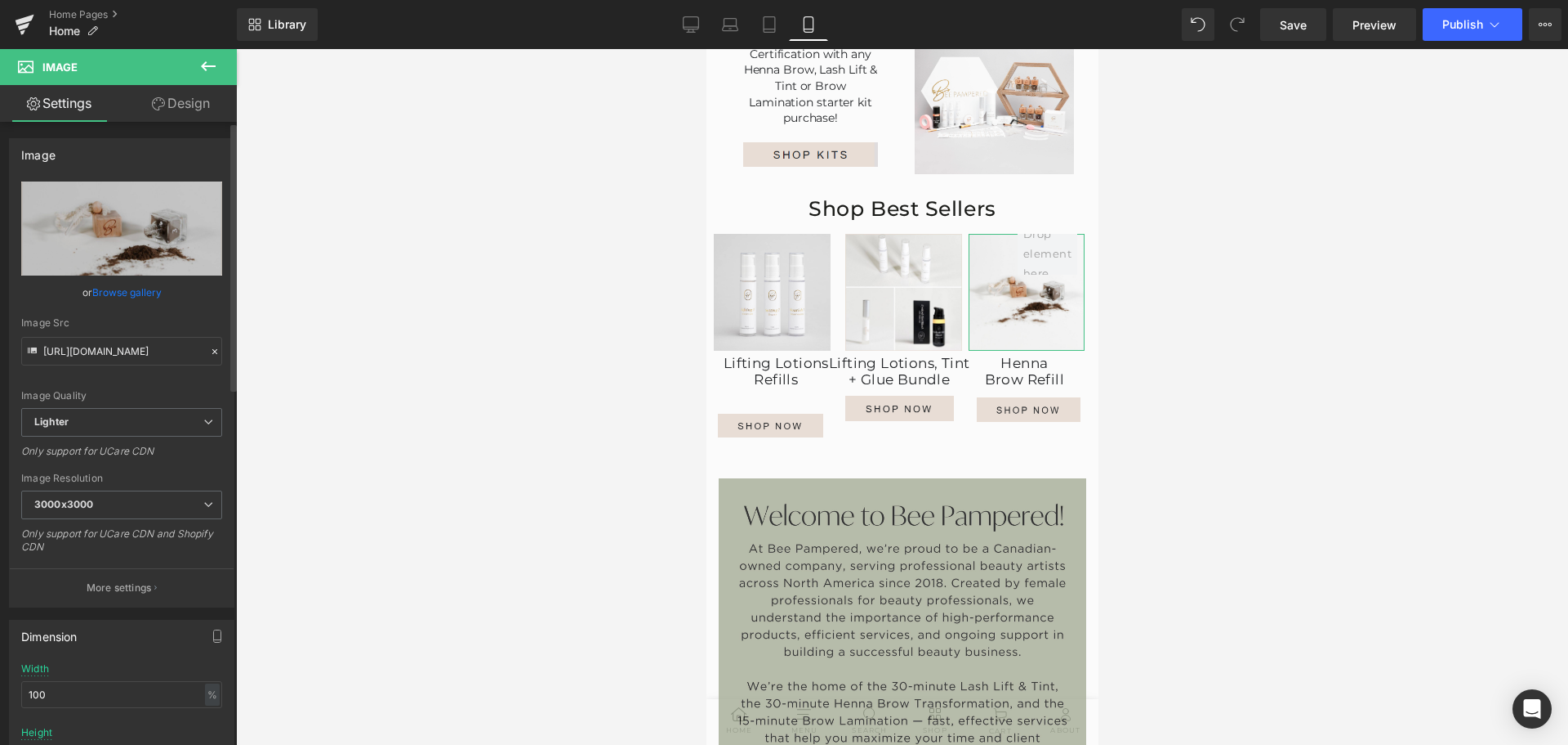
click at [101, 288] on link "Browse gallery" at bounding box center [126, 293] width 69 height 29
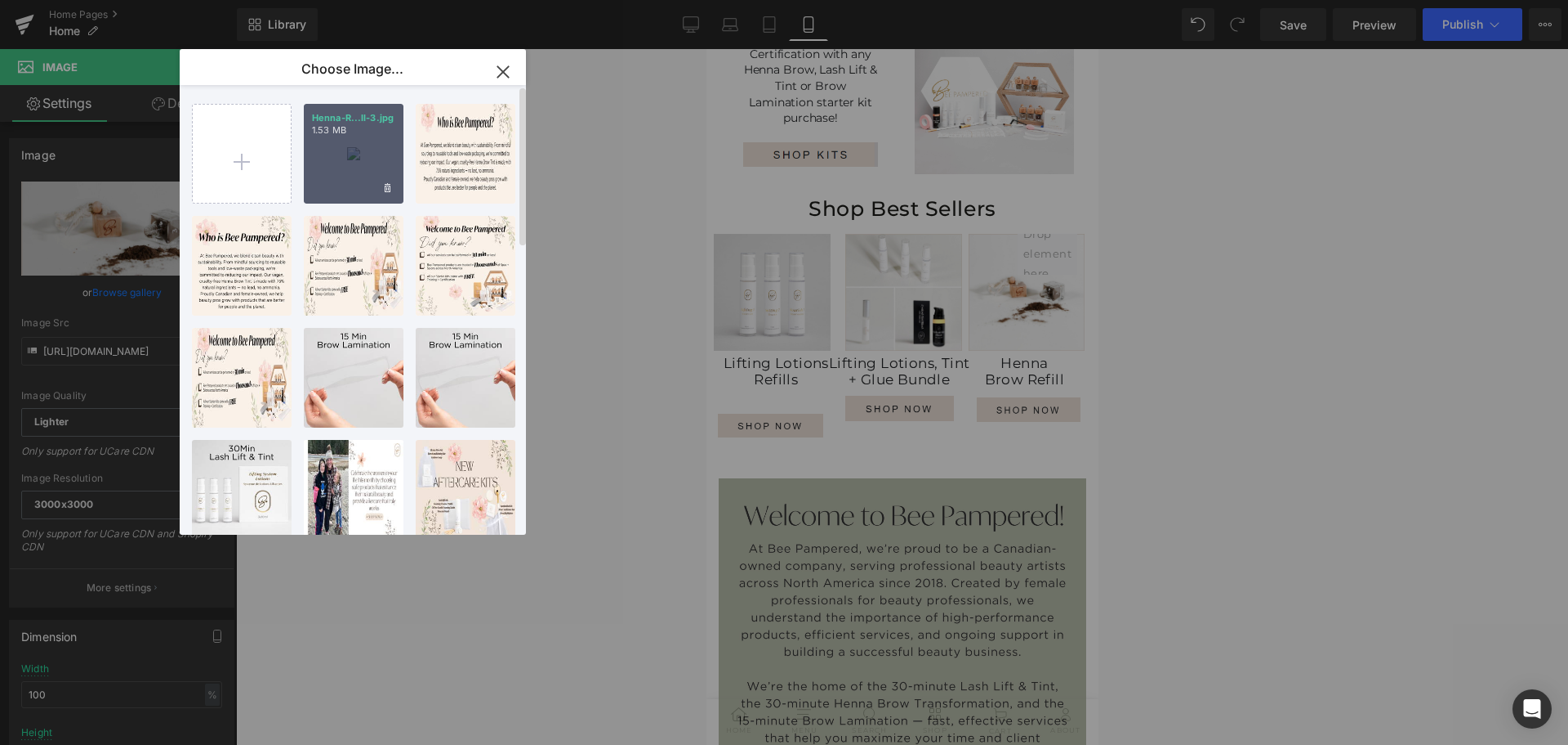
drag, startPoint x: 370, startPoint y: 149, endPoint x: 435, endPoint y: 240, distance: 111.8
click at [0, 0] on div "Henna-R...ll-3.jpg 1.53 MB" at bounding box center [0, 0] width 0 height 0
type input "[URL][DOMAIN_NAME]"
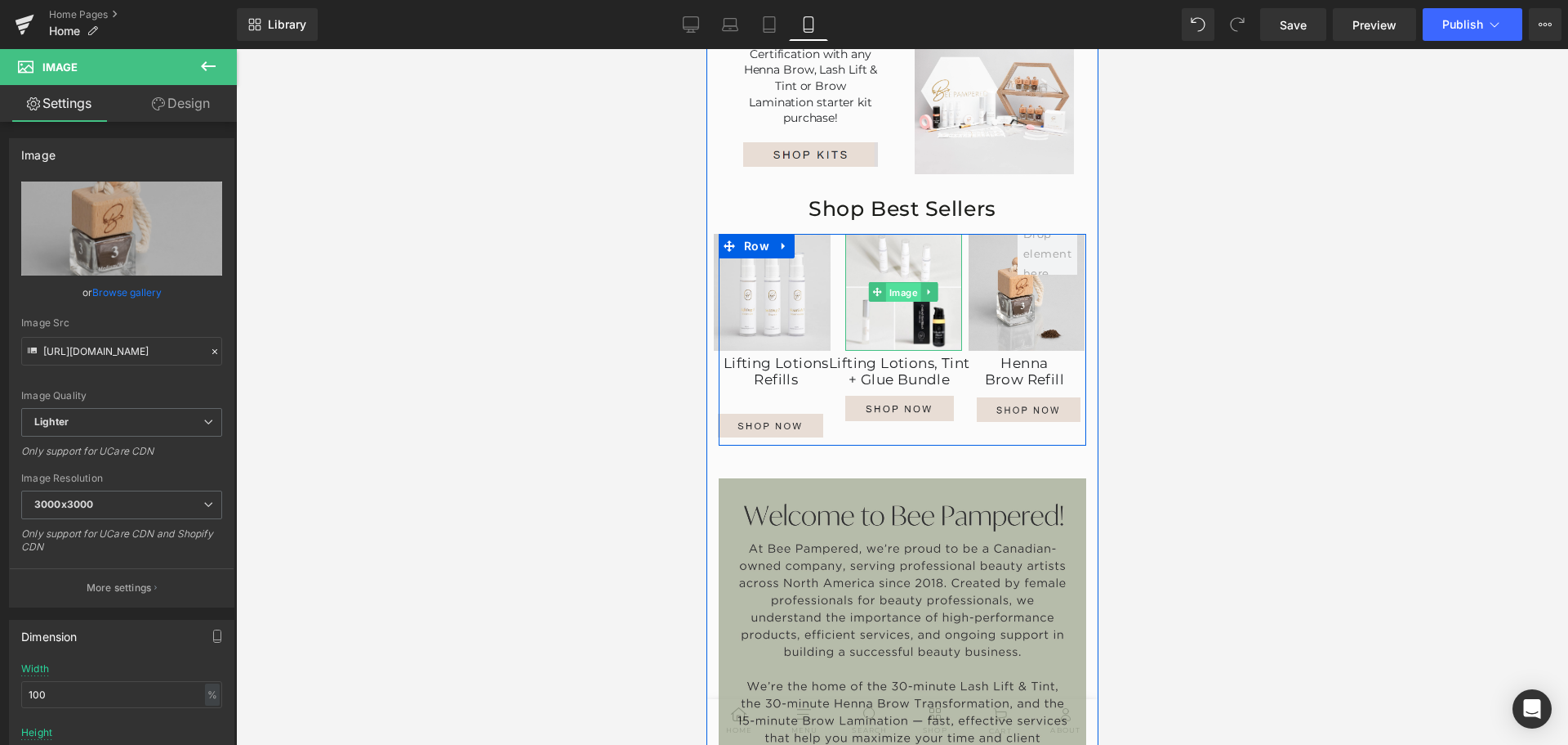
click at [902, 302] on span "Image" at bounding box center [902, 293] width 35 height 20
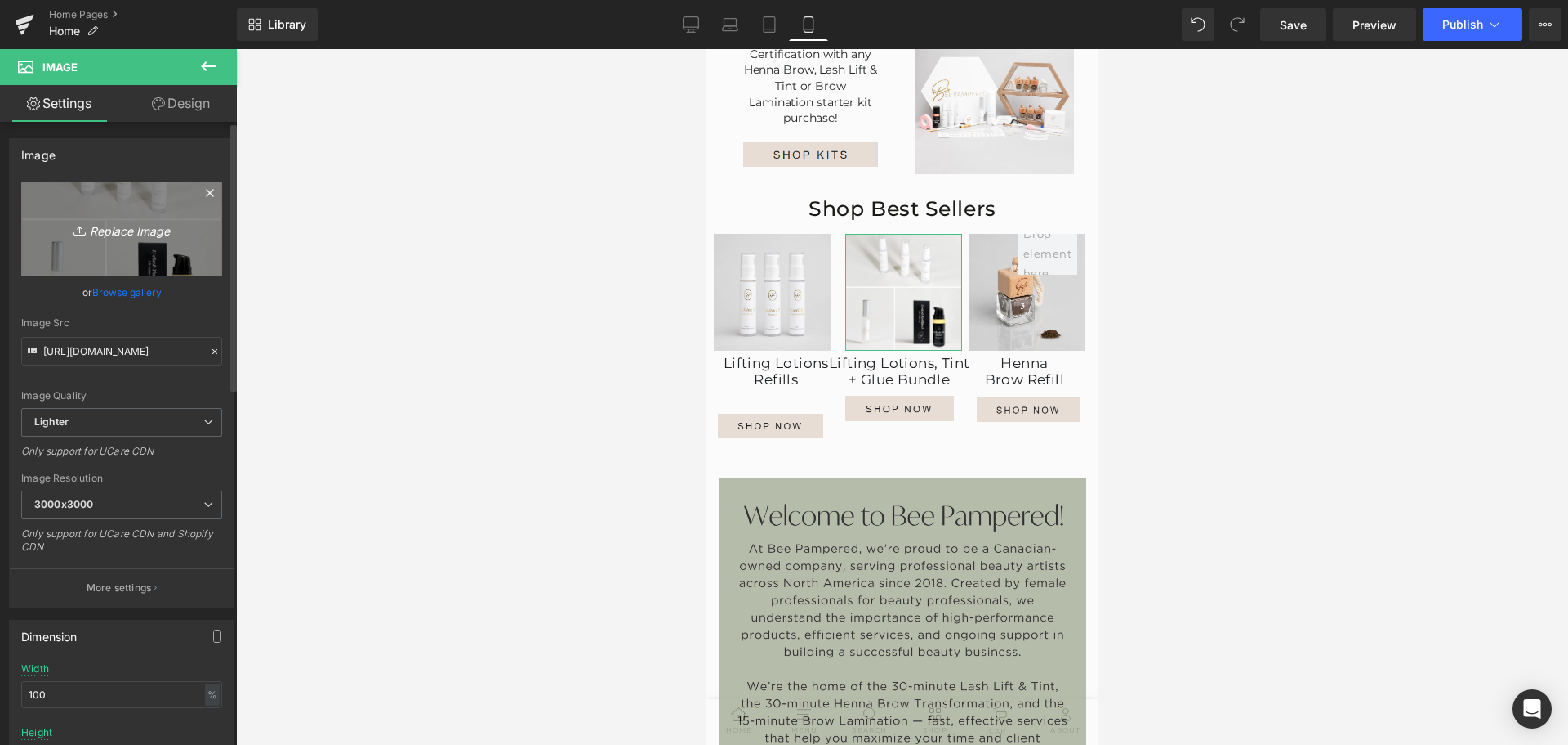
click at [133, 235] on icon "Replace Image" at bounding box center [122, 228] width 131 height 21
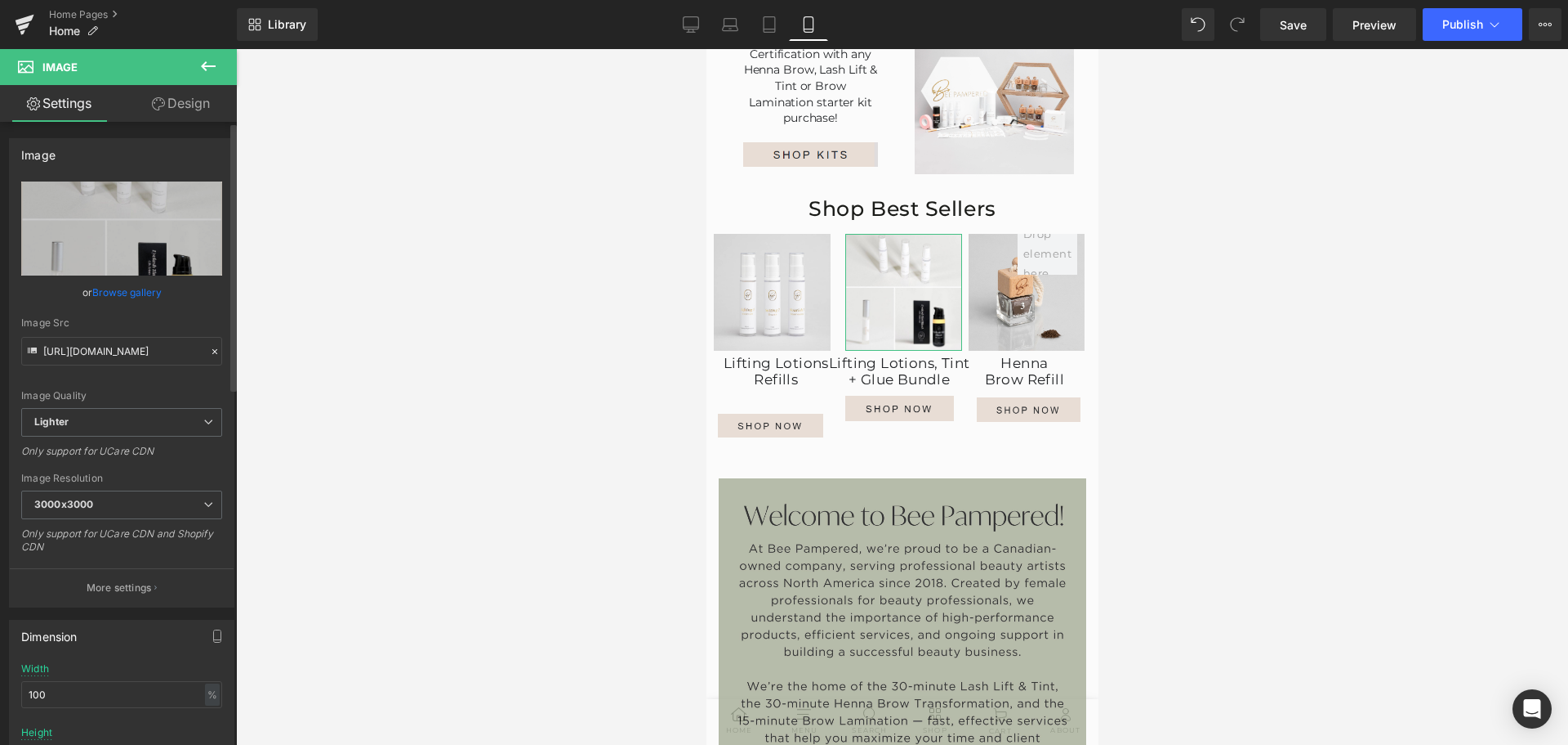
click at [116, 291] on link "Browse gallery" at bounding box center [126, 293] width 69 height 29
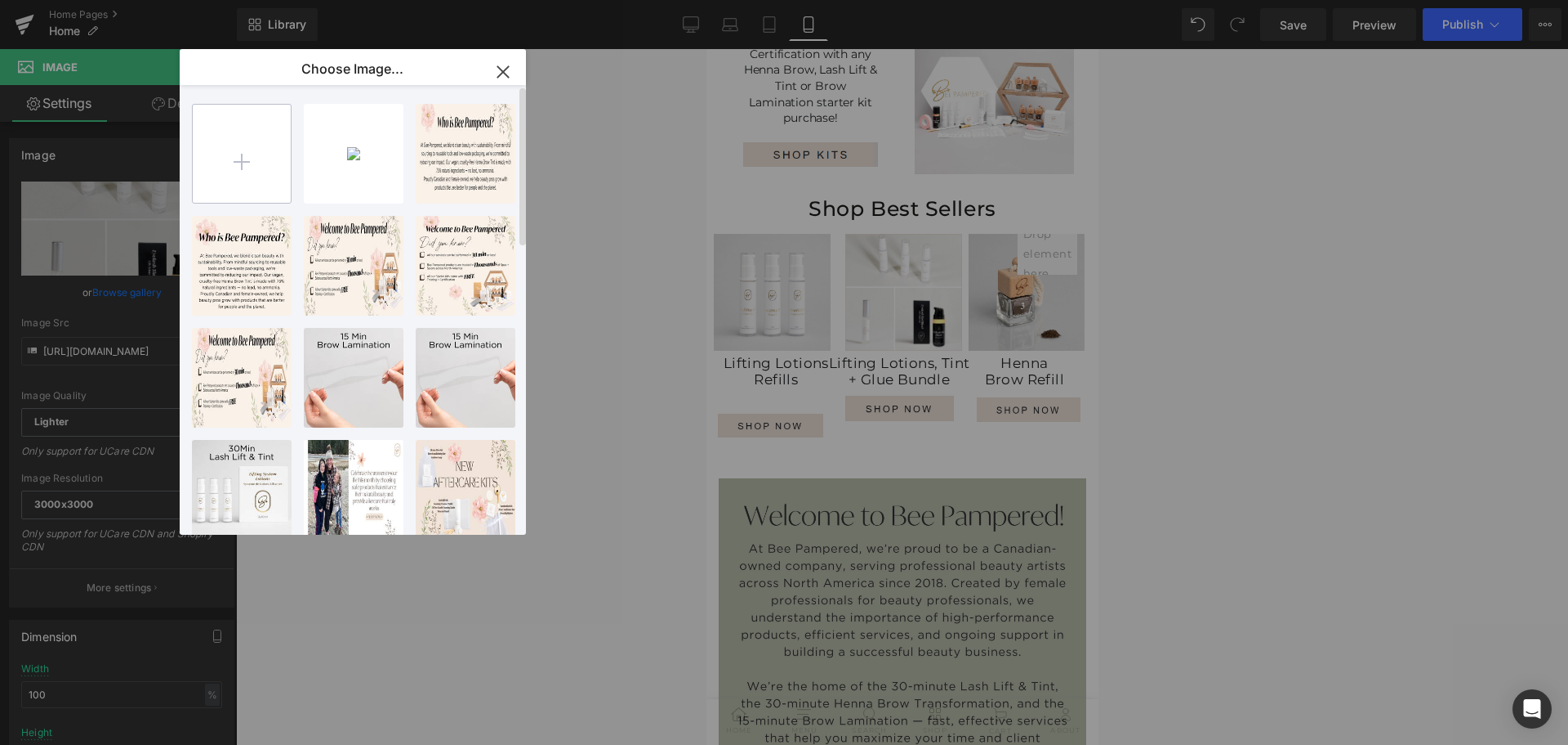
click at [251, 149] on input "file" at bounding box center [241, 153] width 98 height 98
type input "C:\fakepath\image-shoot-15.jpg"
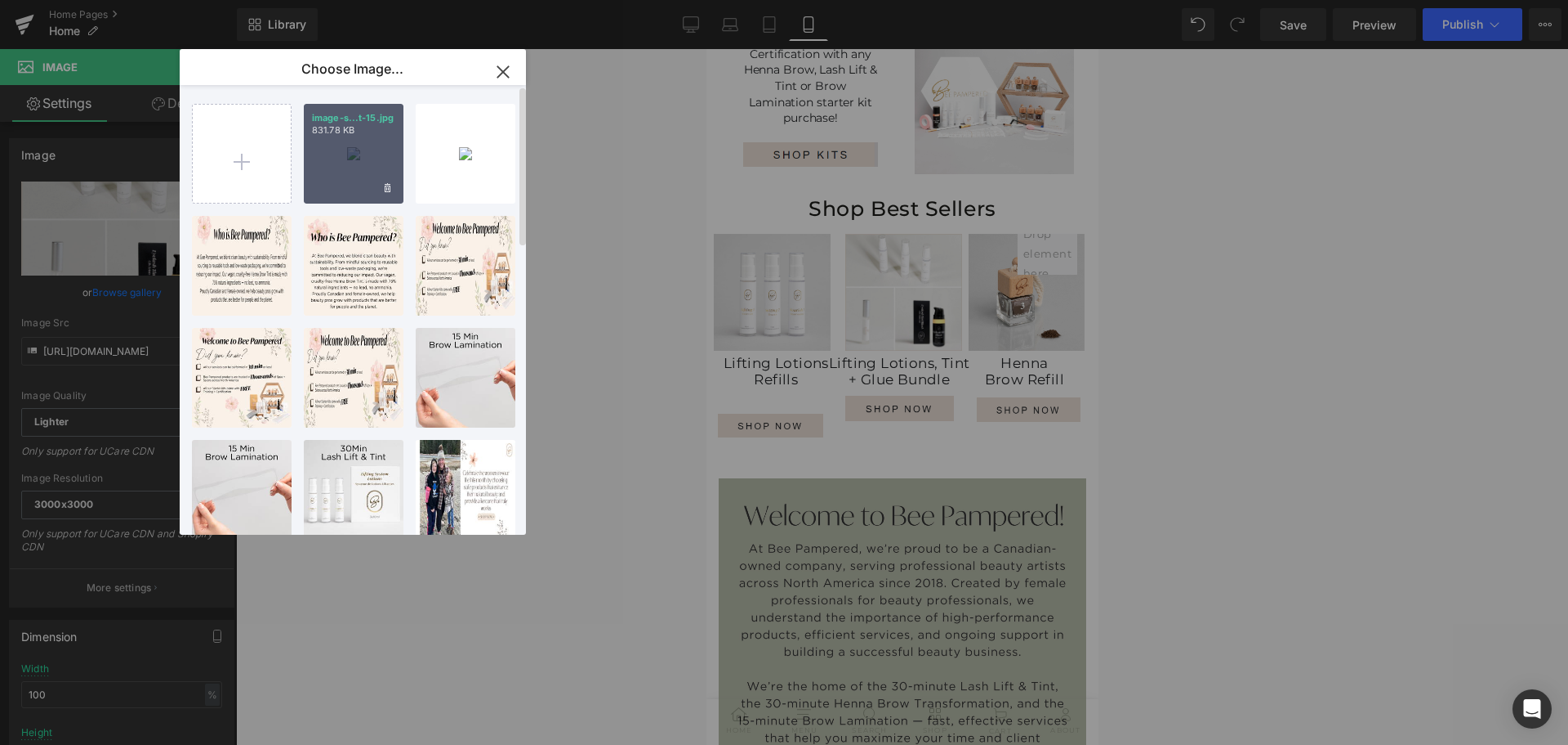
click at [341, 141] on div "image-s...t-15.jpg 831.78 KB" at bounding box center [353, 153] width 100 height 100
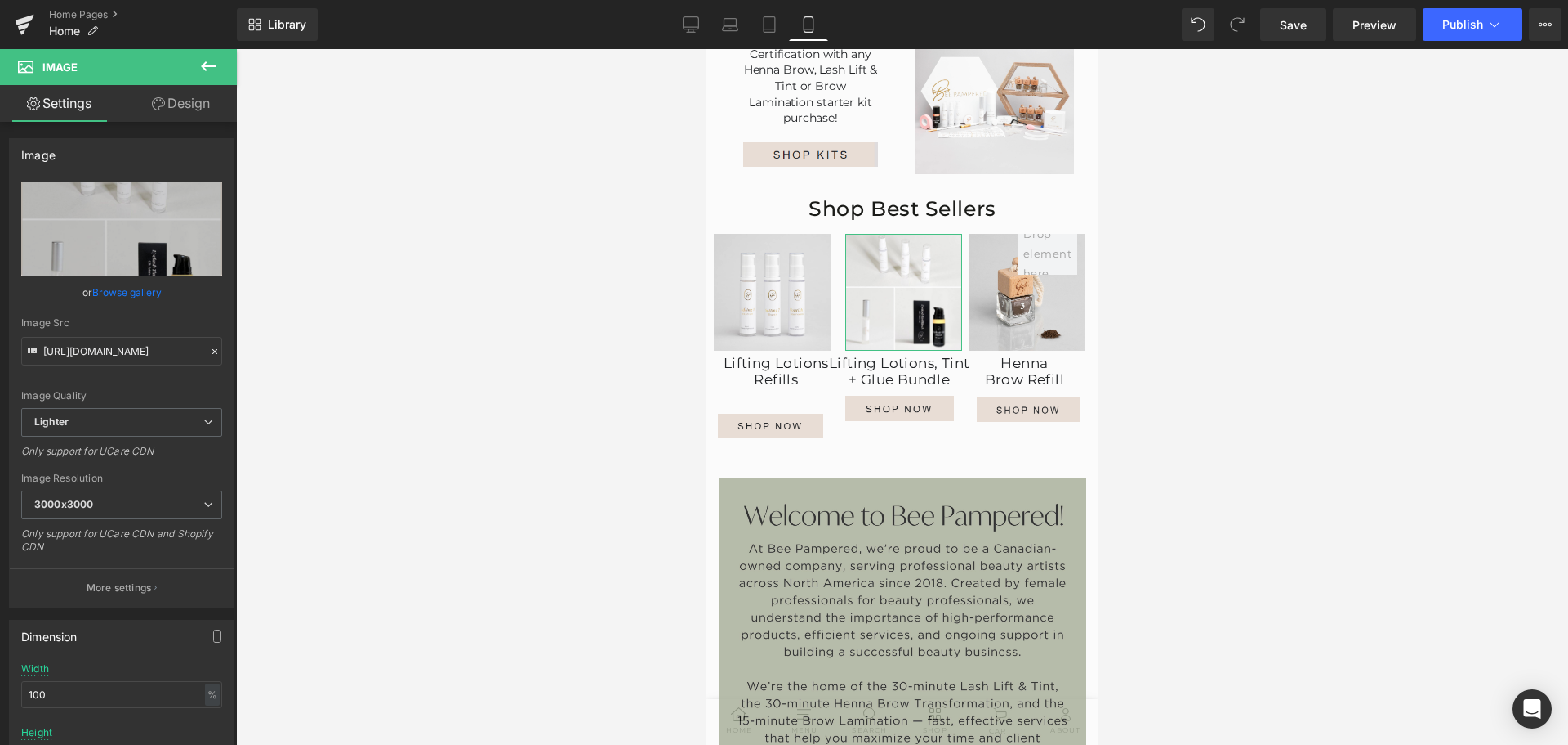
click at [115, 288] on link "Browse gallery" at bounding box center [126, 293] width 69 height 29
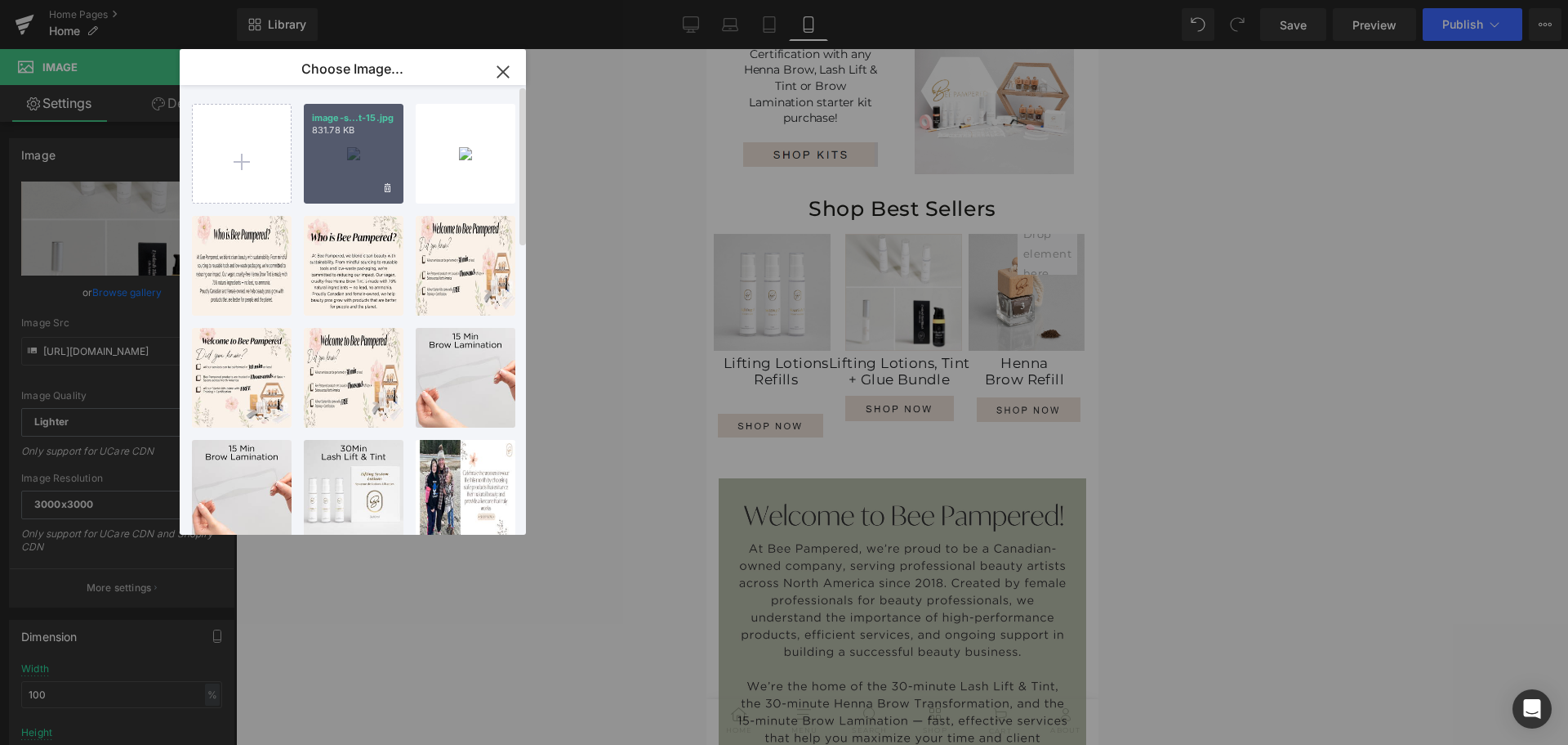
click at [337, 152] on div "image-s...t-15.jpg 831.78 KB" at bounding box center [353, 153] width 100 height 100
type input "[URL][DOMAIN_NAME]"
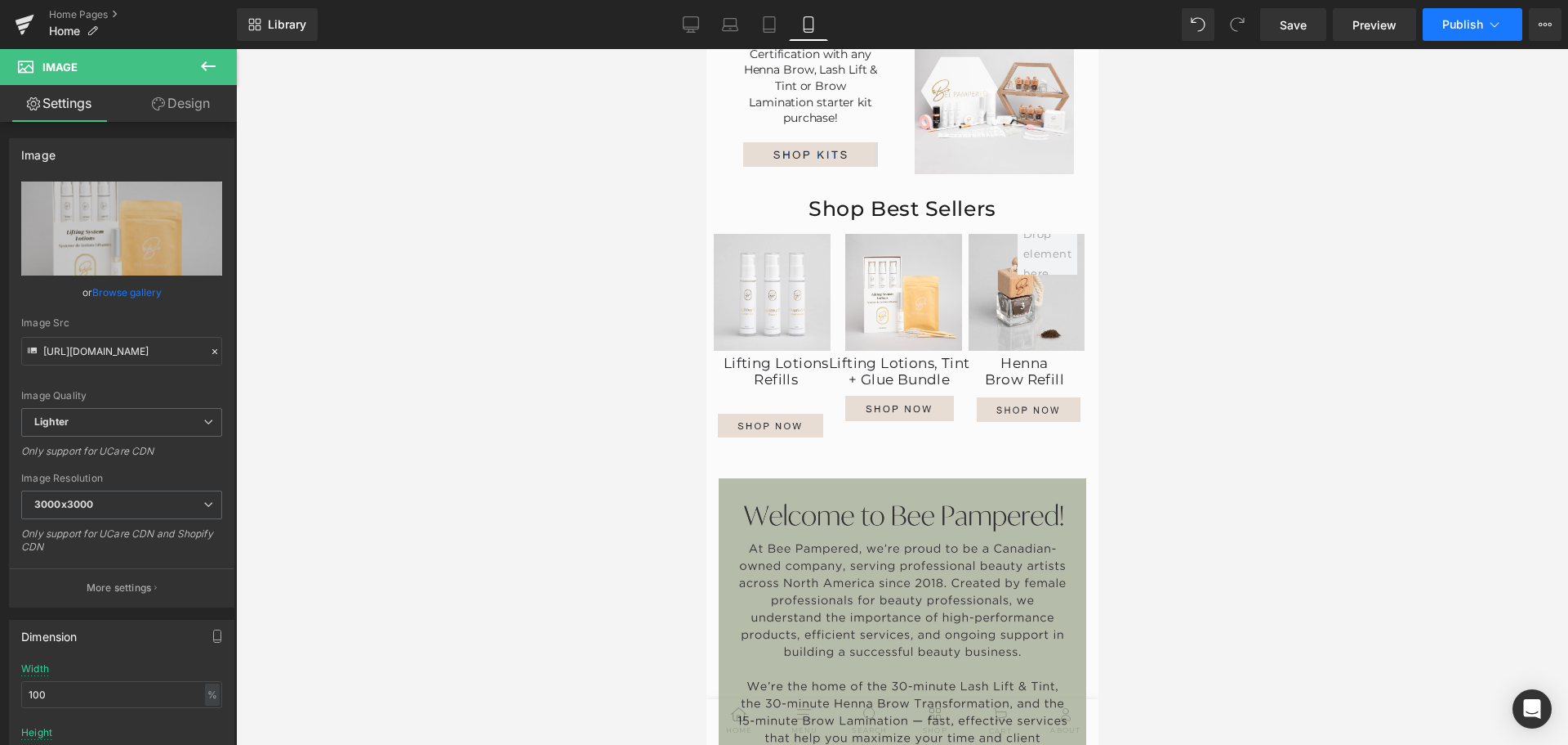
click at [1443, 14] on button "Publish" at bounding box center [1472, 24] width 100 height 32
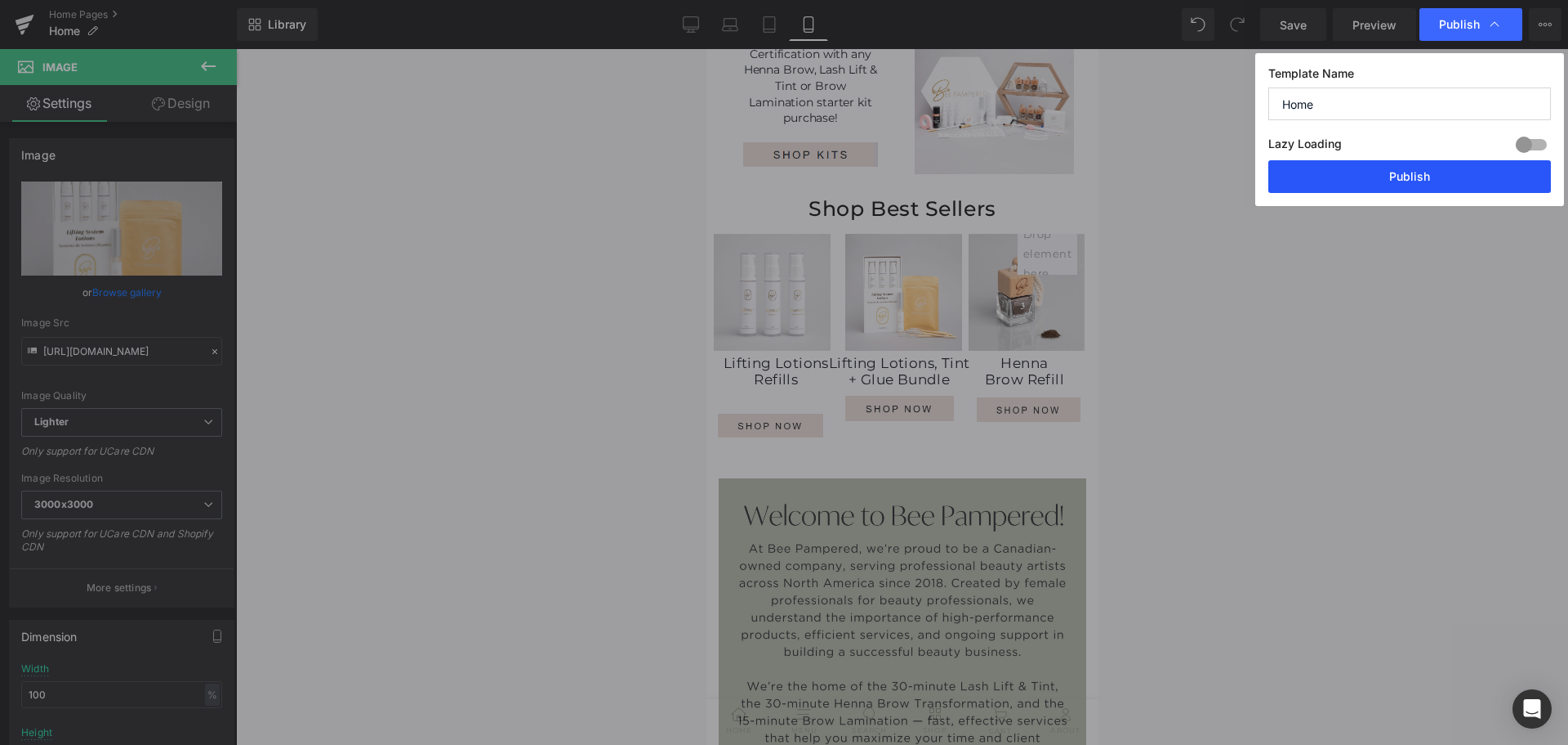
click at [1430, 166] on button "Publish" at bounding box center [1409, 176] width 283 height 32
